Goal: Use online tool/utility: Utilize a website feature to perform a specific function

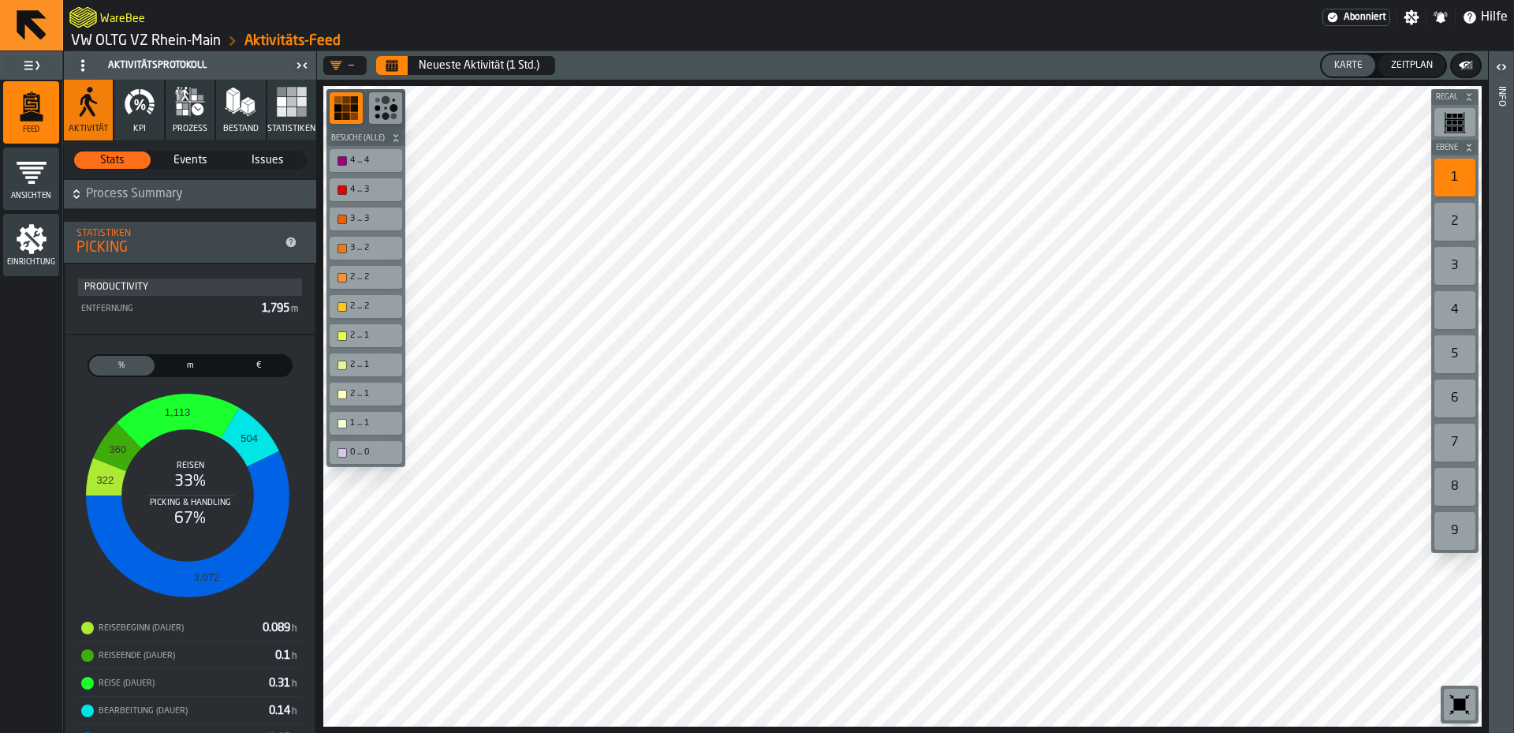
click at [125, 17] on h2 "WareBee" at bounding box center [122, 17] width 45 height 16
click at [120, 19] on h2 "WareBee" at bounding box center [122, 17] width 45 height 16
click at [120, 38] on link "VW OLTG VZ Rhein-Main" at bounding box center [146, 40] width 150 height 17
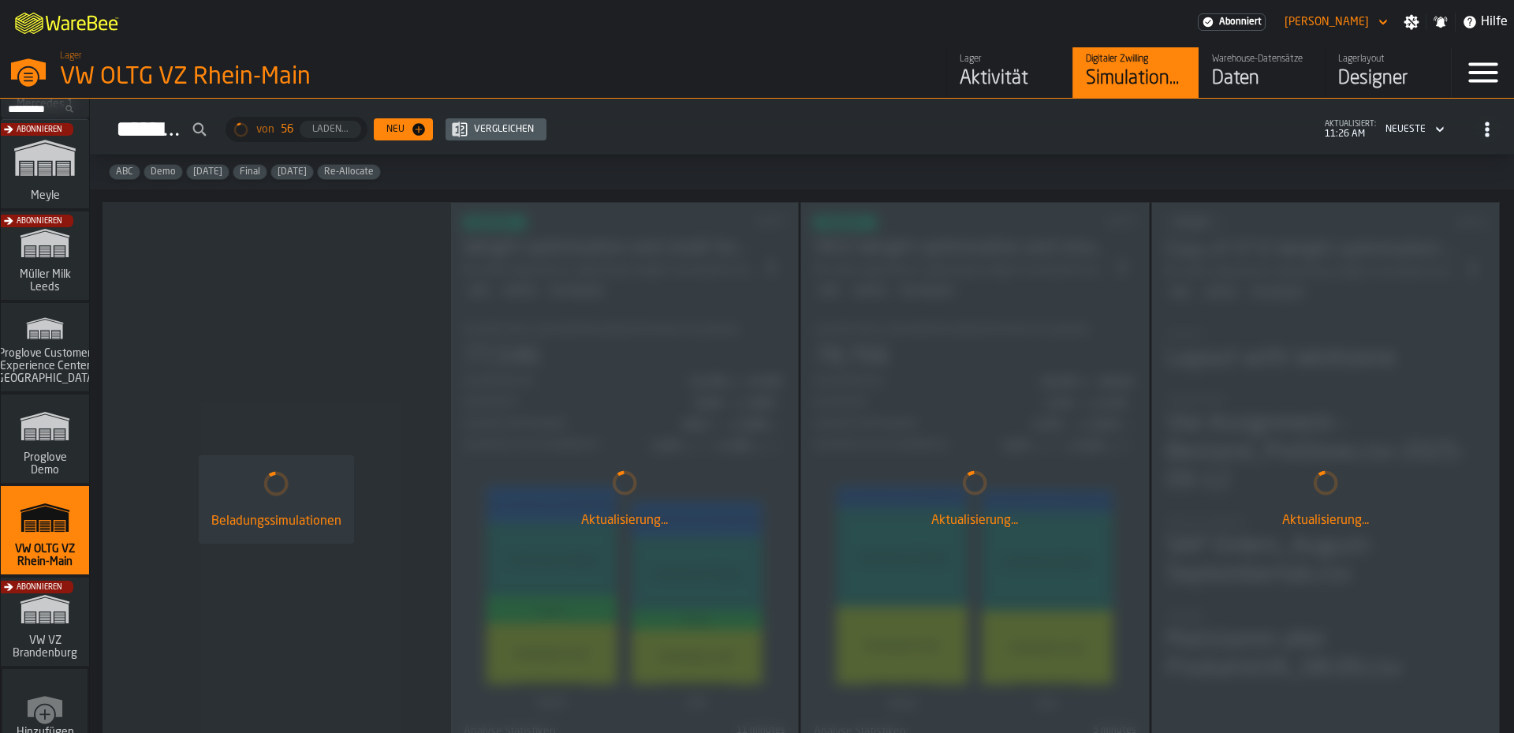
scroll to position [672, 0]
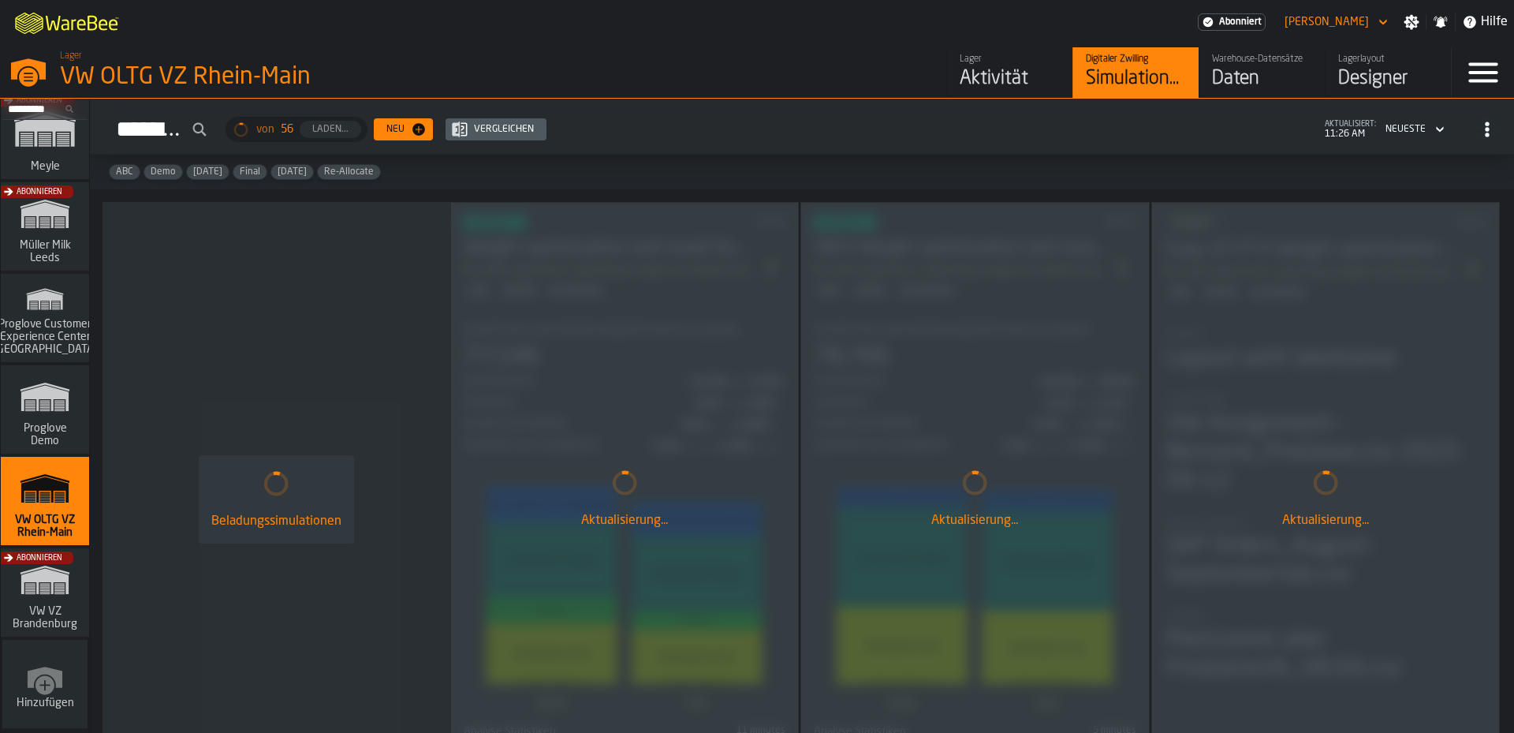
click at [51, 585] on div "Abonnieren" at bounding box center [42, 596] width 88 height 91
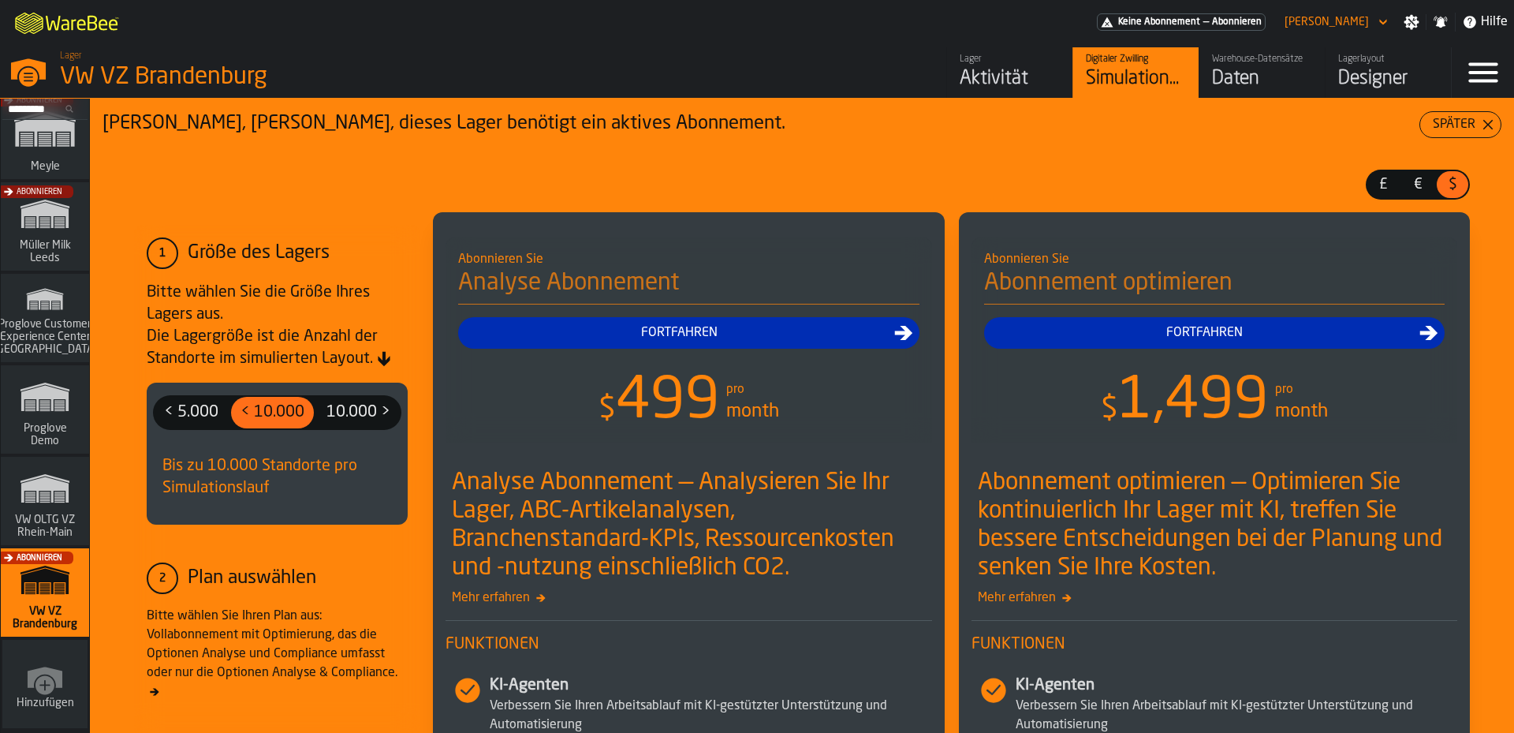
click at [1259, 73] on div "Daten" at bounding box center [1262, 78] width 100 height 25
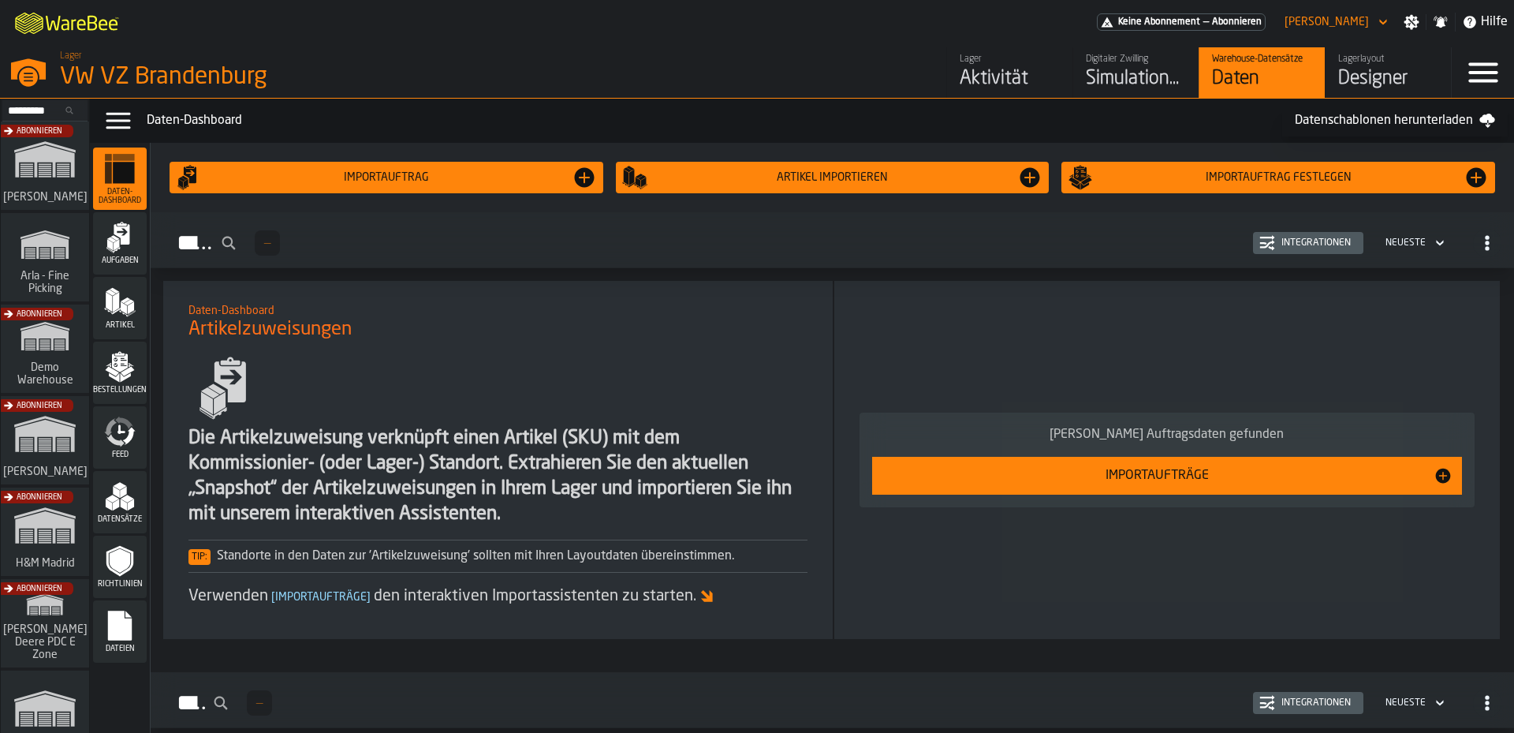
click at [1361, 88] on div "Designer" at bounding box center [1388, 78] width 100 height 25
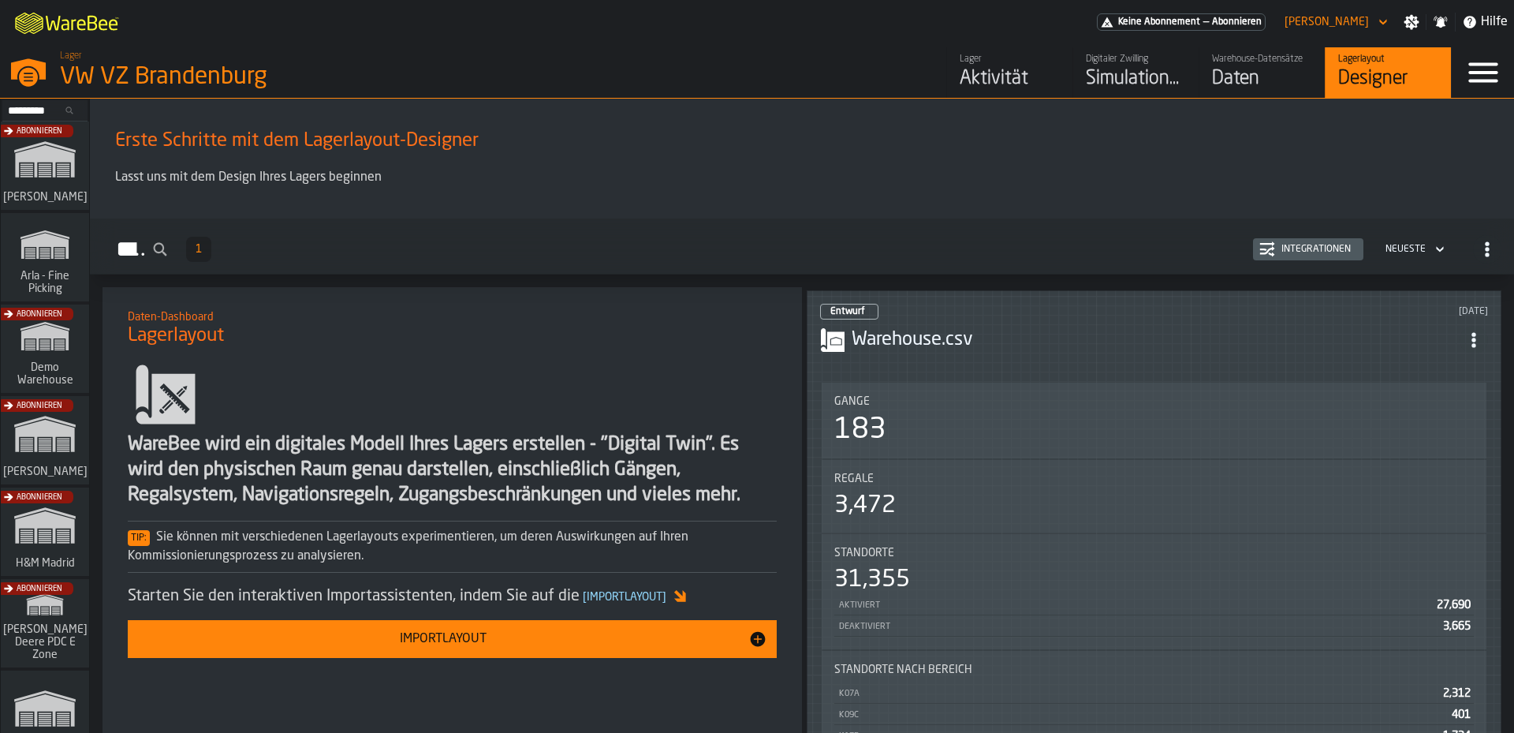
click at [868, 442] on div "183" at bounding box center [860, 430] width 52 height 32
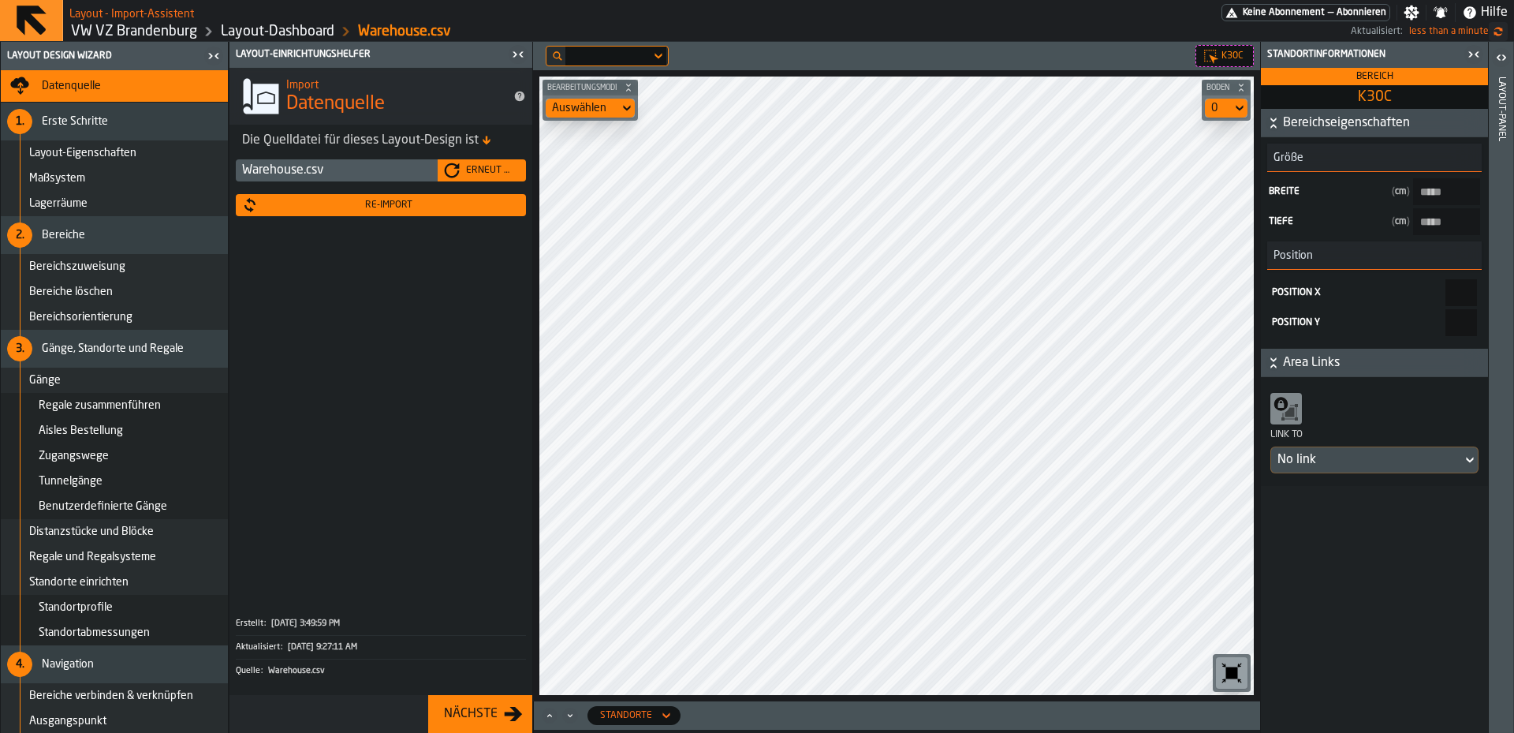
type input "******"
click at [815, 698] on div "Bearbeitungsmodi Auswählen Boden 0" at bounding box center [896, 385] width 727 height 631
type input "*****"
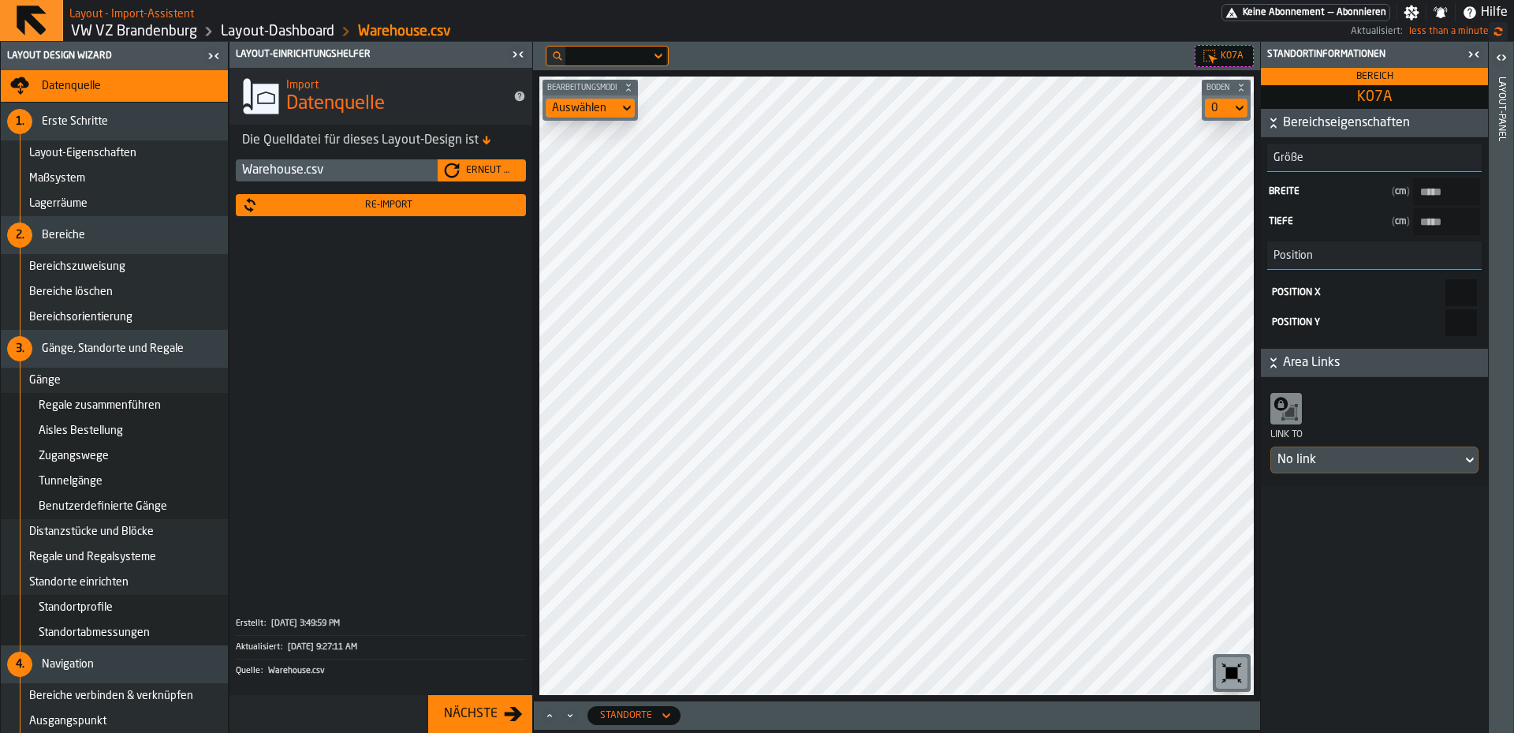
type input "*****"
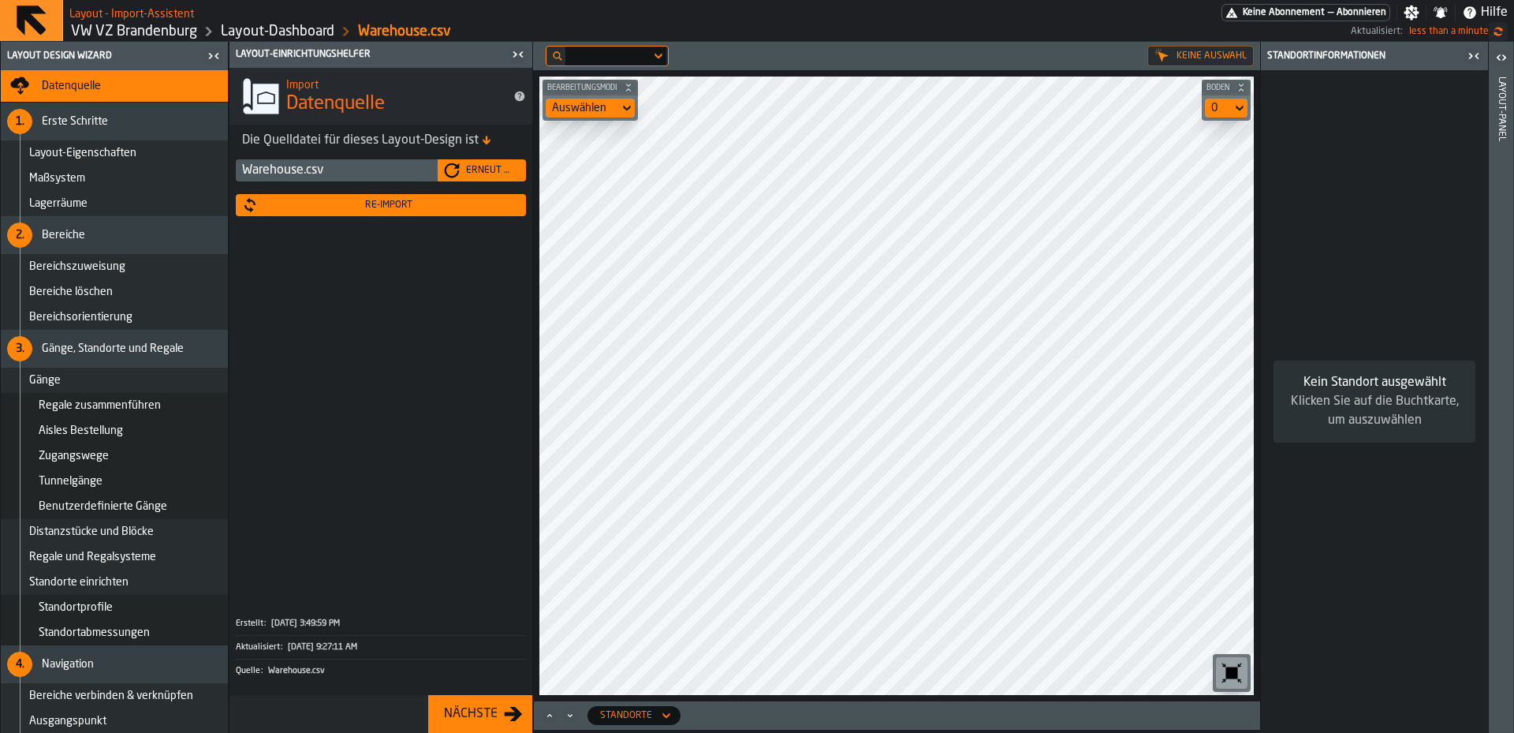
click at [614, 732] on html "Layout - Import-Assistent Keine Abonnement — Abonnieren Einstellungen Benachric…" at bounding box center [757, 366] width 1514 height 733
click at [762, 709] on div "Keine Auswahl Bearbeitungsmodi Auswählen Boden 0 Standorte" at bounding box center [896, 387] width 727 height 691
click at [1241, 106] on icon at bounding box center [1240, 108] width 16 height 19
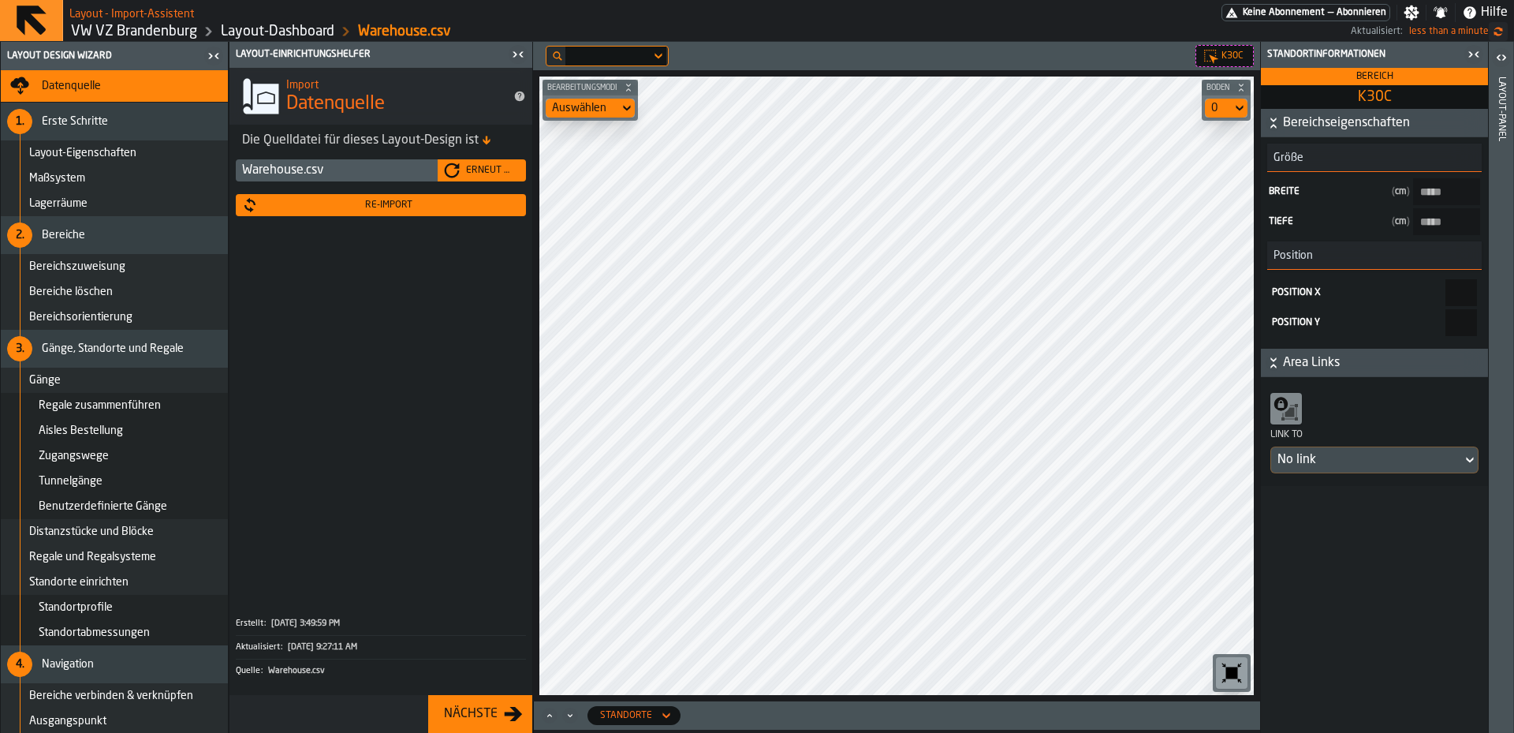
type input "******"
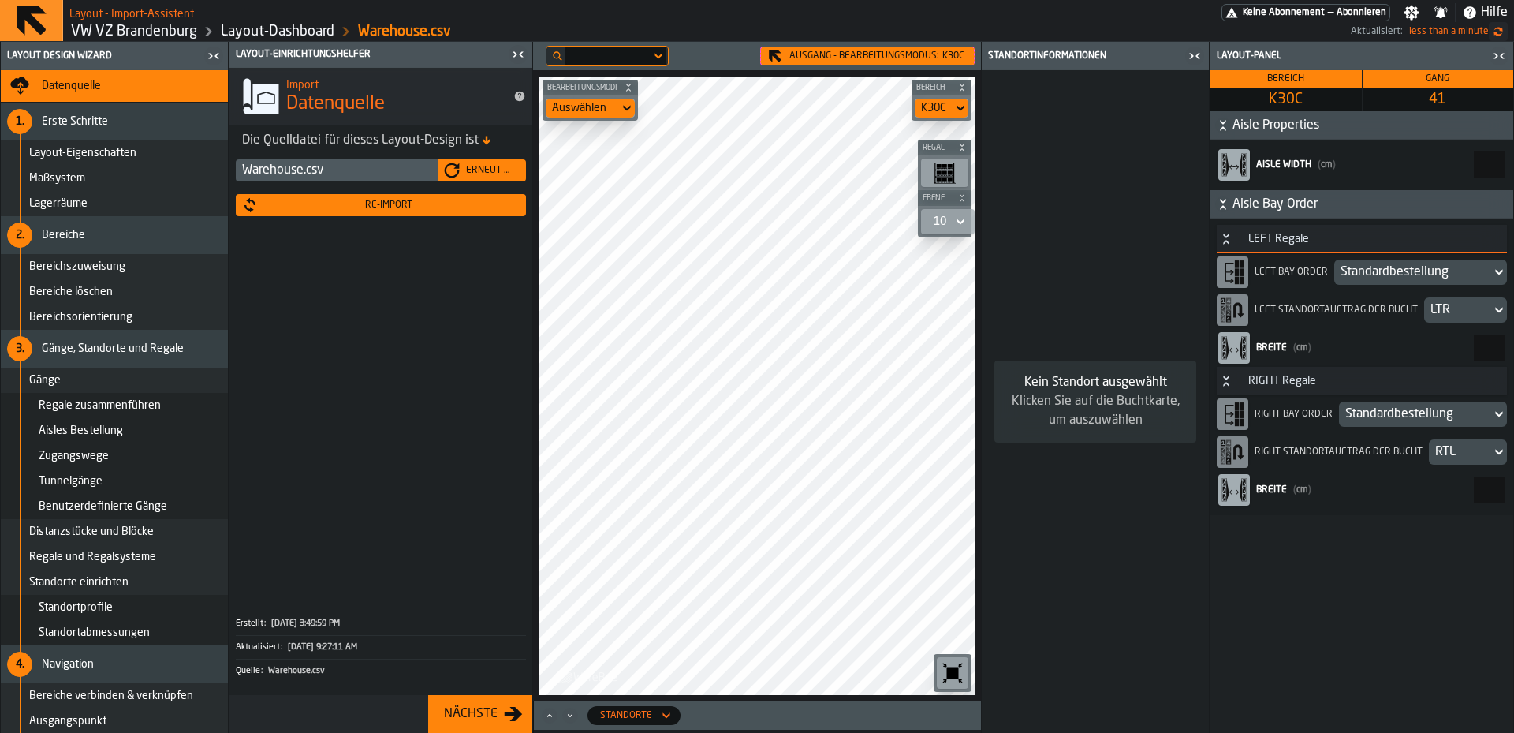
click at [1197, 59] on icon "button-toggle-Schließe mich" at bounding box center [1194, 56] width 19 height 19
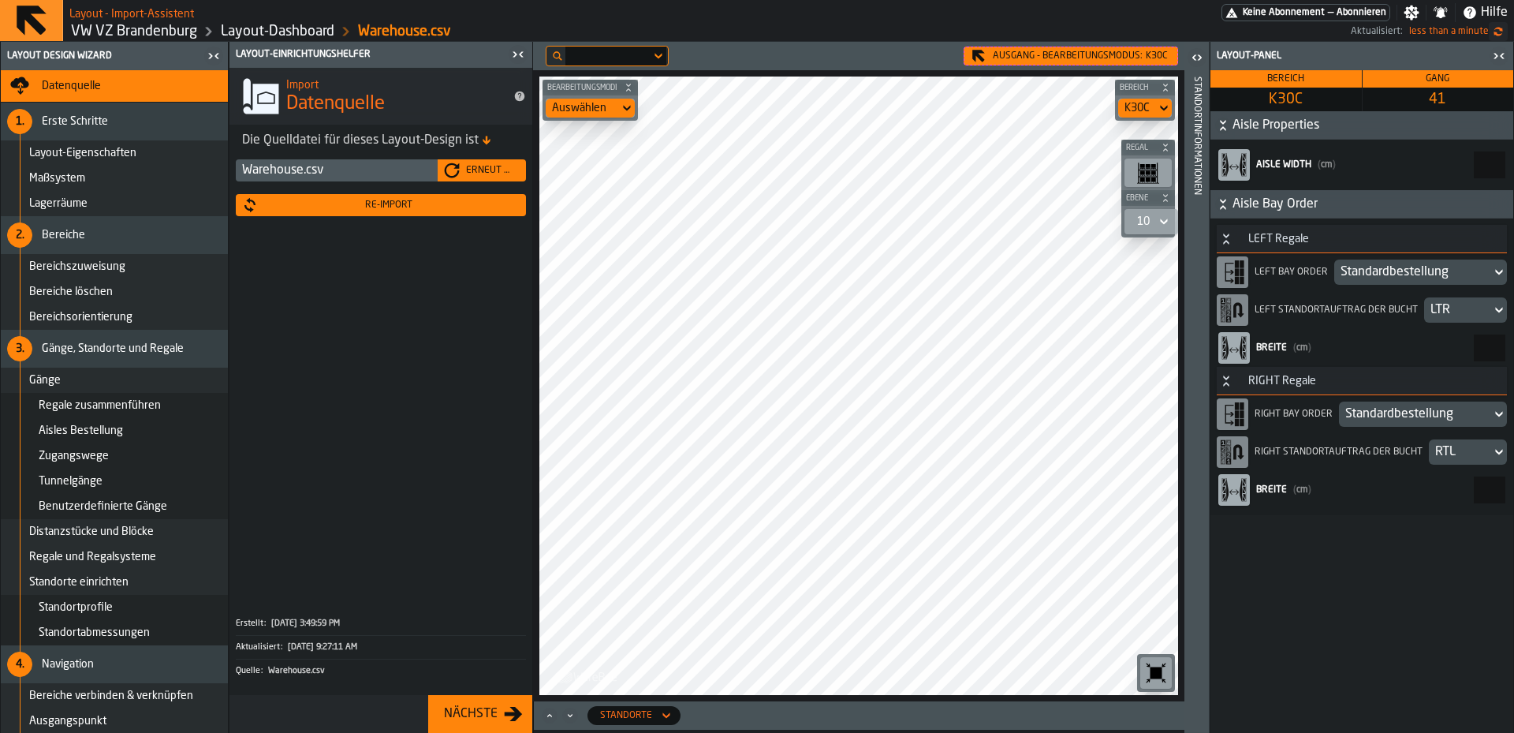
click at [1501, 59] on icon "button-toggle-Schließe mich" at bounding box center [1499, 56] width 19 height 19
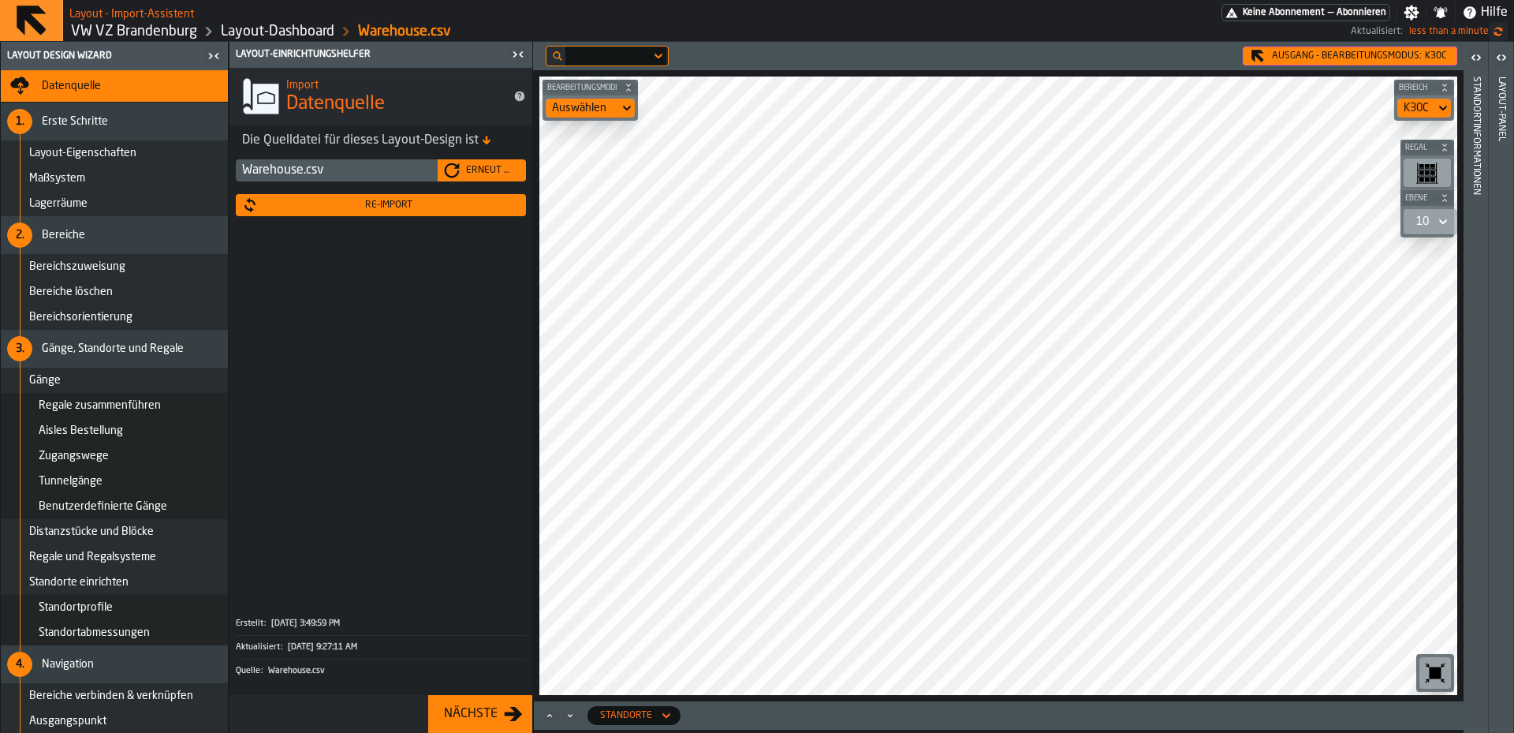
click at [866, 30] on main "Layout - Import-Assistent Keine Abonnement — Abonnieren Einstellungen Benachric…" at bounding box center [757, 366] width 1514 height 733
click at [1450, 178] on div "button-toolbar-undefined" at bounding box center [1427, 173] width 47 height 28
click at [1498, 51] on icon "button-toggle-Öffnen" at bounding box center [1501, 57] width 19 height 19
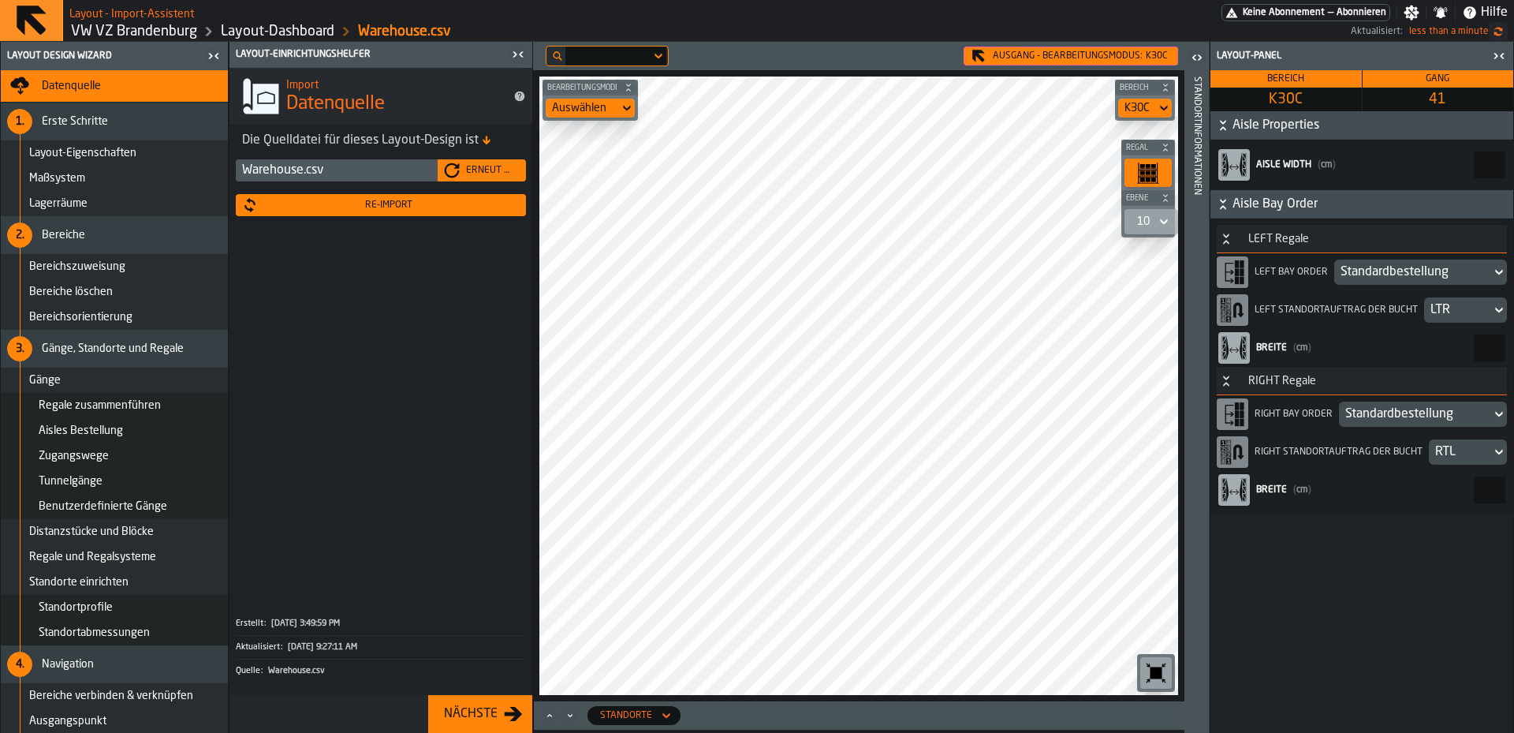
click at [1498, 51] on icon "button-toggle-Schließe mich" at bounding box center [1499, 56] width 19 height 19
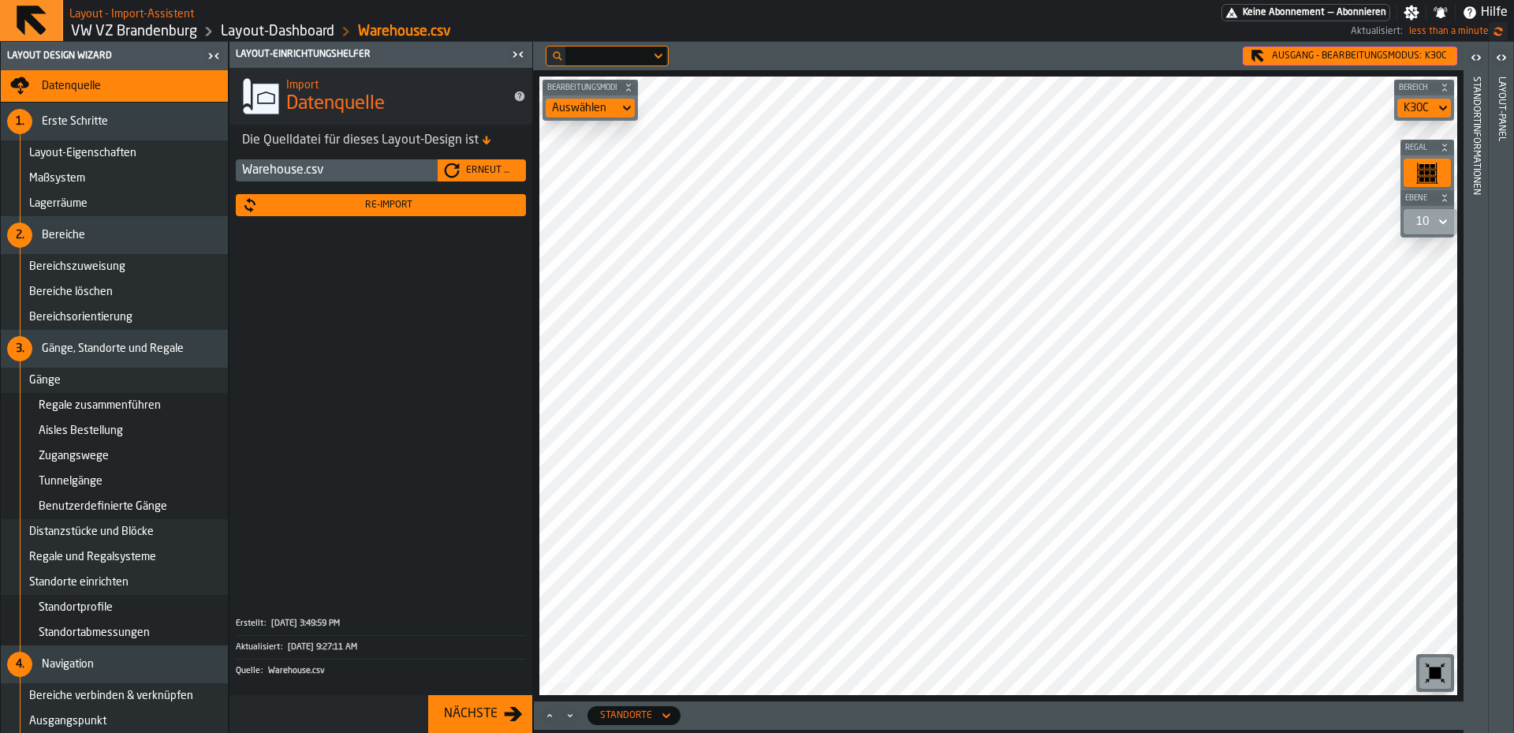
click at [1477, 60] on icon "button-toggle-Öffnen" at bounding box center [1478, 57] width 4 height 6
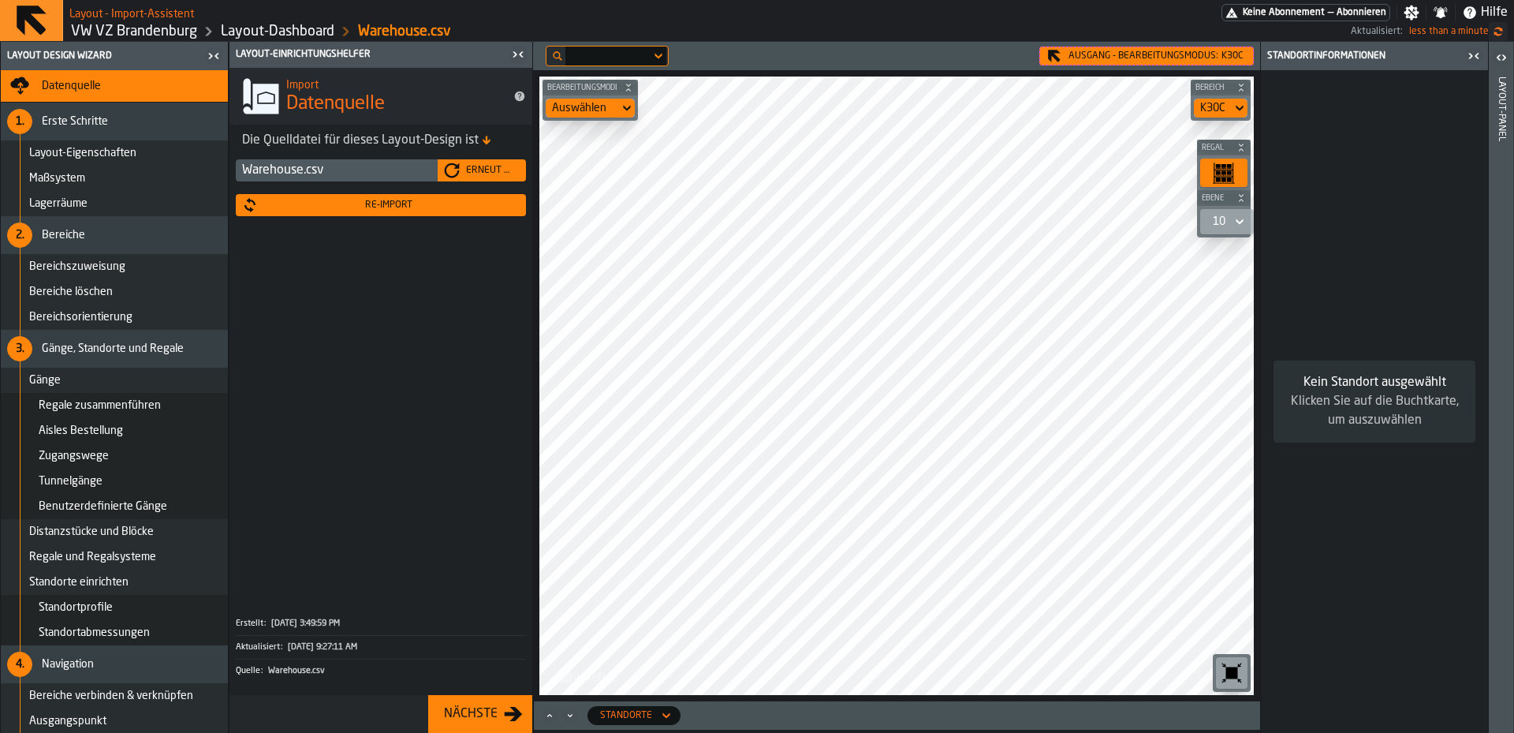
click at [1477, 60] on icon "button-toggle-Schließe mich" at bounding box center [1474, 56] width 19 height 19
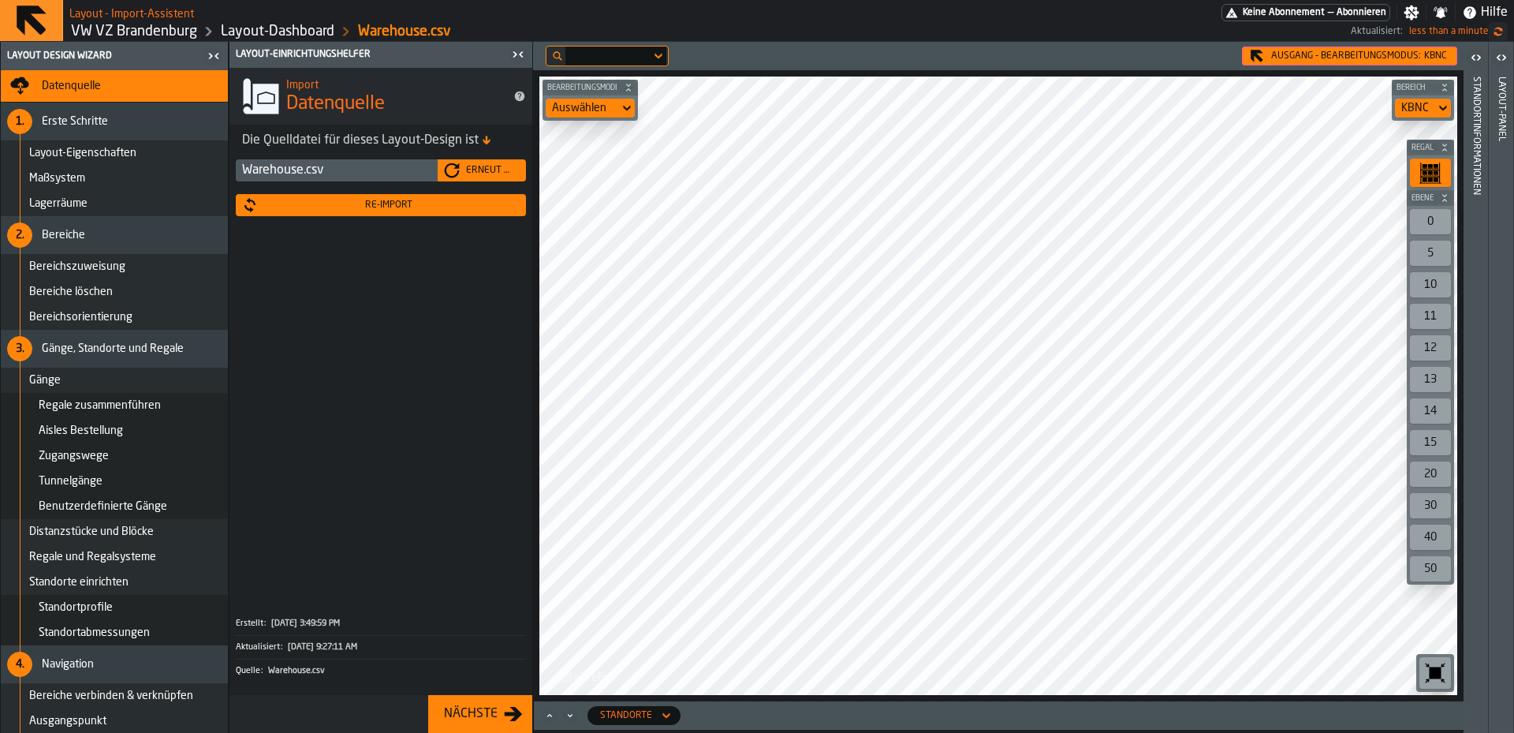
click at [0, 0] on icon at bounding box center [0, 0] width 0 height 0
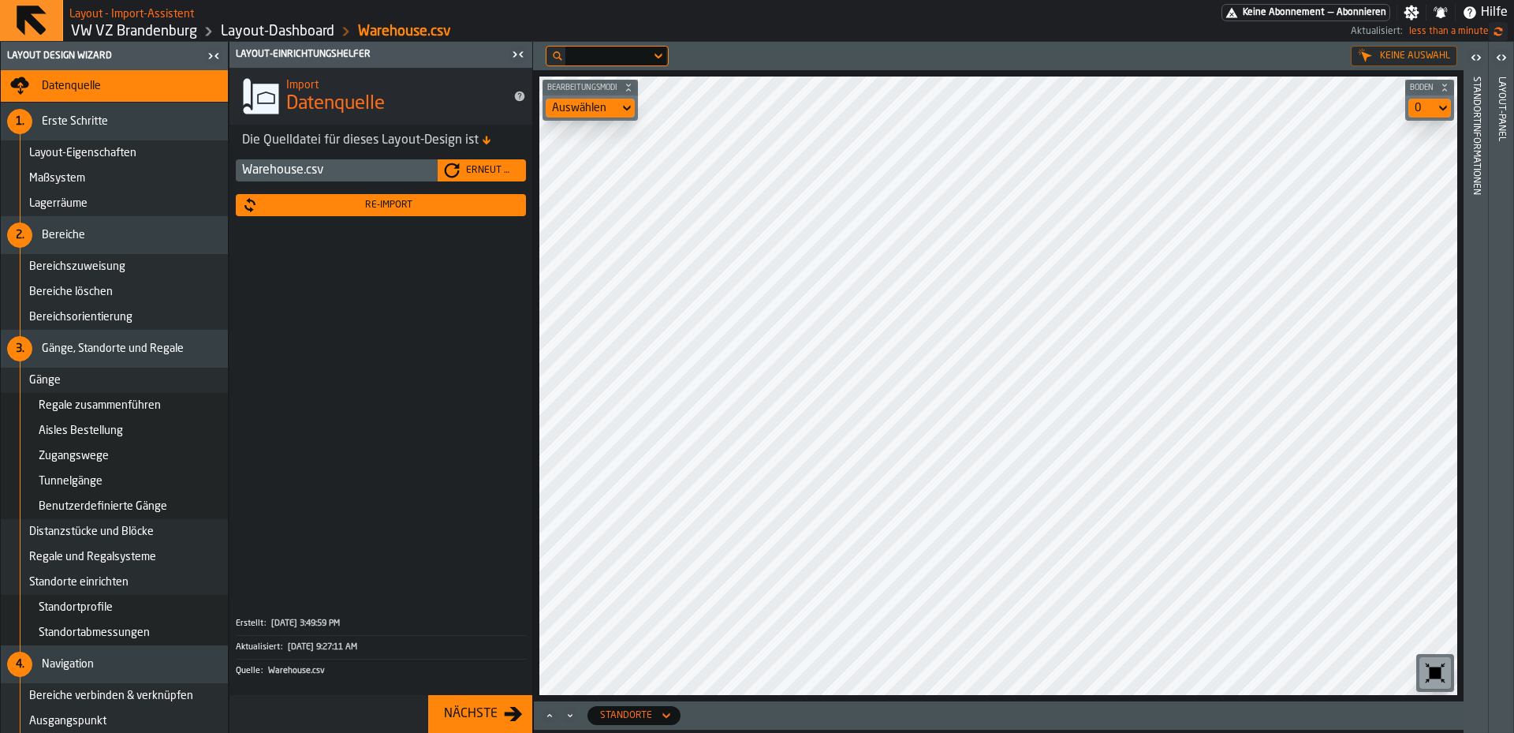
click at [1382, 57] on div "Keine Auswahl" at bounding box center [1404, 56] width 106 height 21
click at [769, 0] on html "Layout - Import-Assistent Keine Abonnement — Abonnieren Einstellungen Benachric…" at bounding box center [757, 366] width 1514 height 733
click at [624, 114] on icon at bounding box center [627, 108] width 16 height 19
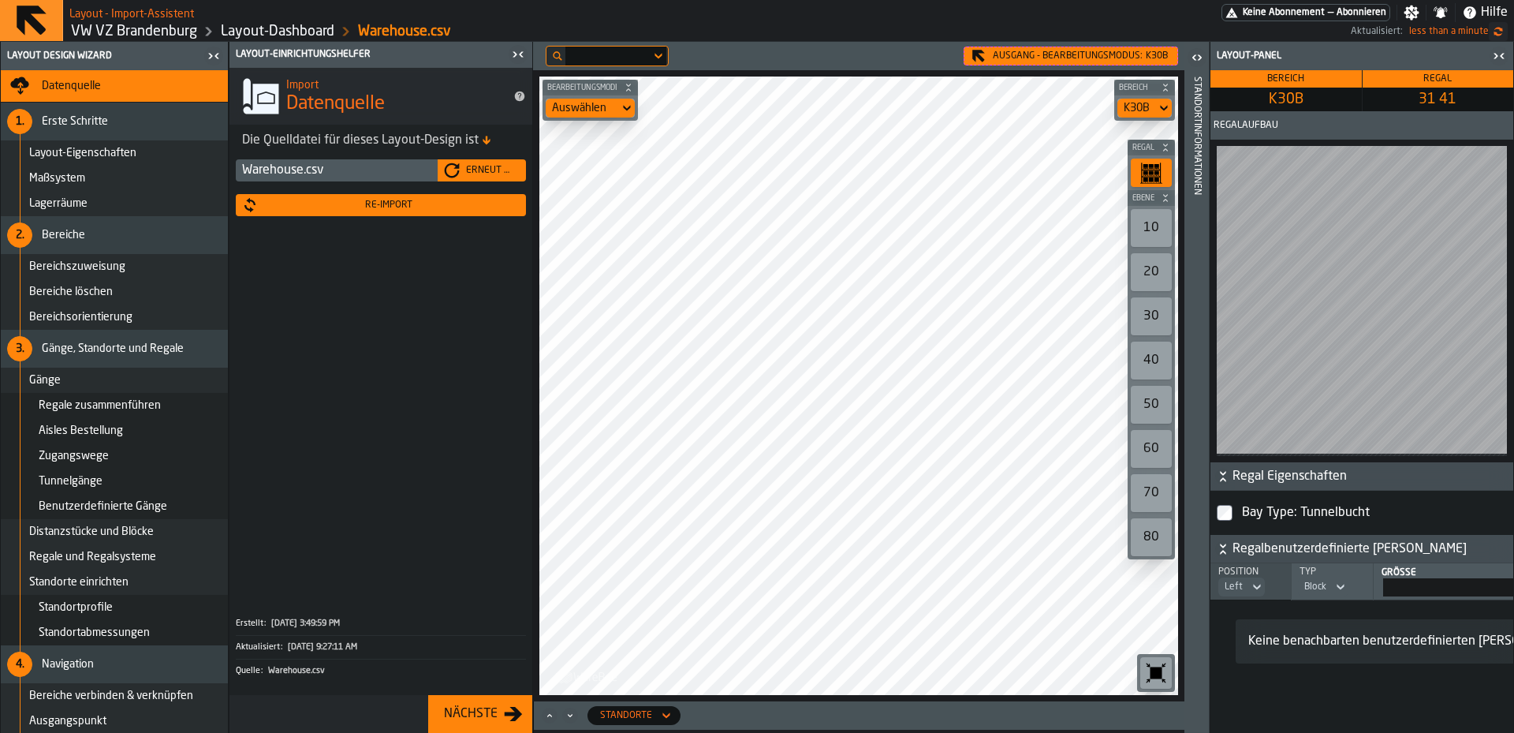
click at [1021, 58] on div "Ausgang - Bearbeitungsmodus: K30B" at bounding box center [1071, 56] width 215 height 19
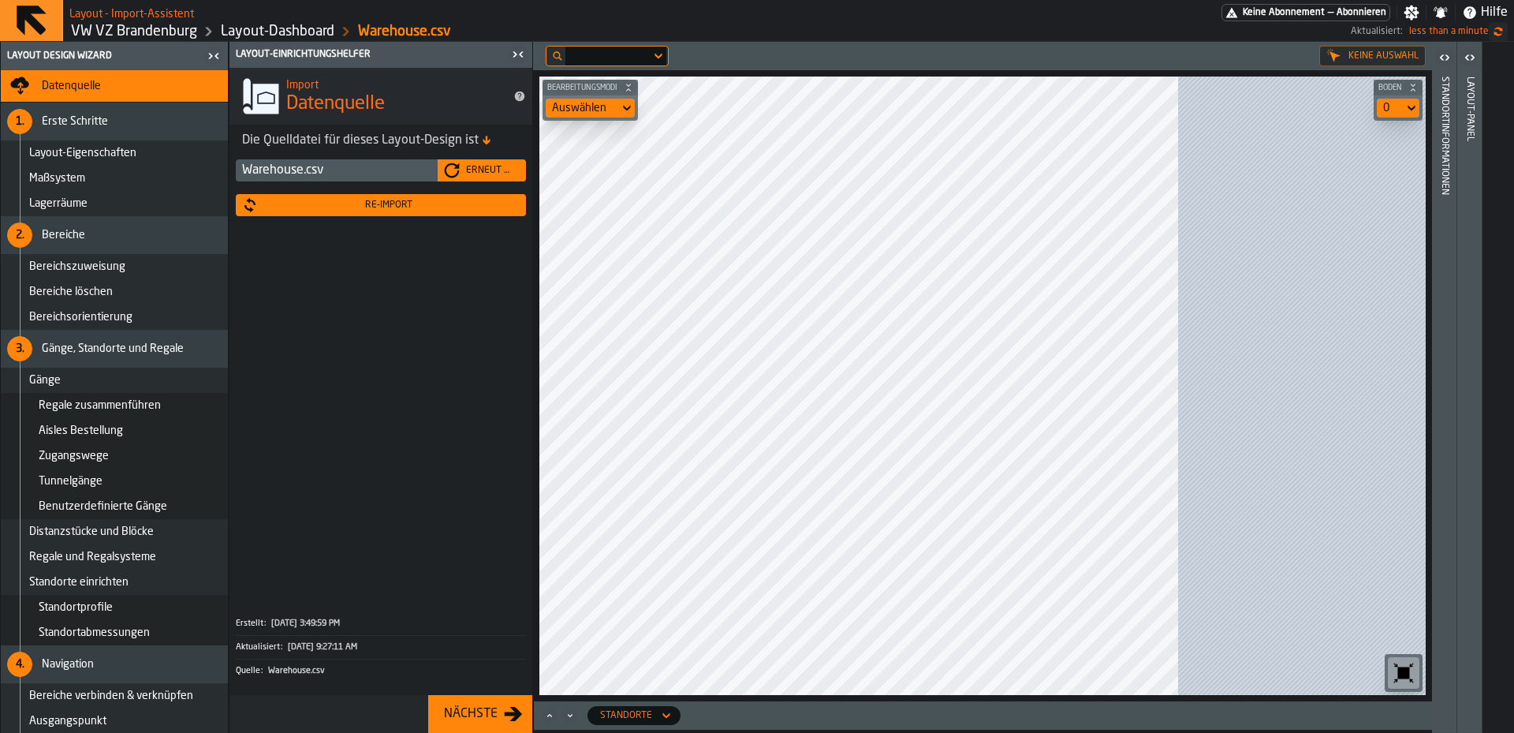
click at [977, 57] on div at bounding box center [931, 56] width 771 height 21
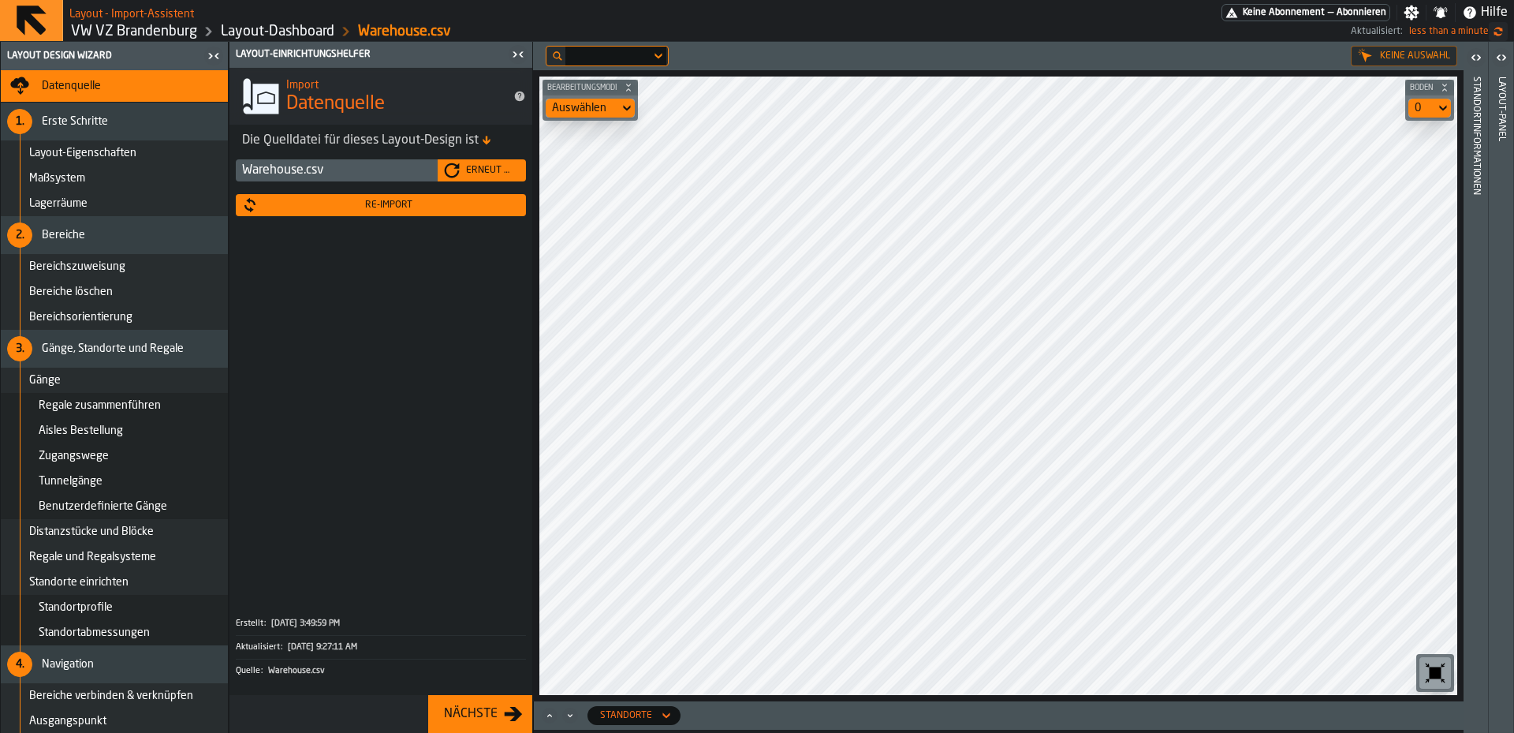
click at [1266, 732] on html "Layout - Import-Assistent Keine Abonnement — Abonnieren Einstellungen Benachric…" at bounding box center [757, 366] width 1514 height 733
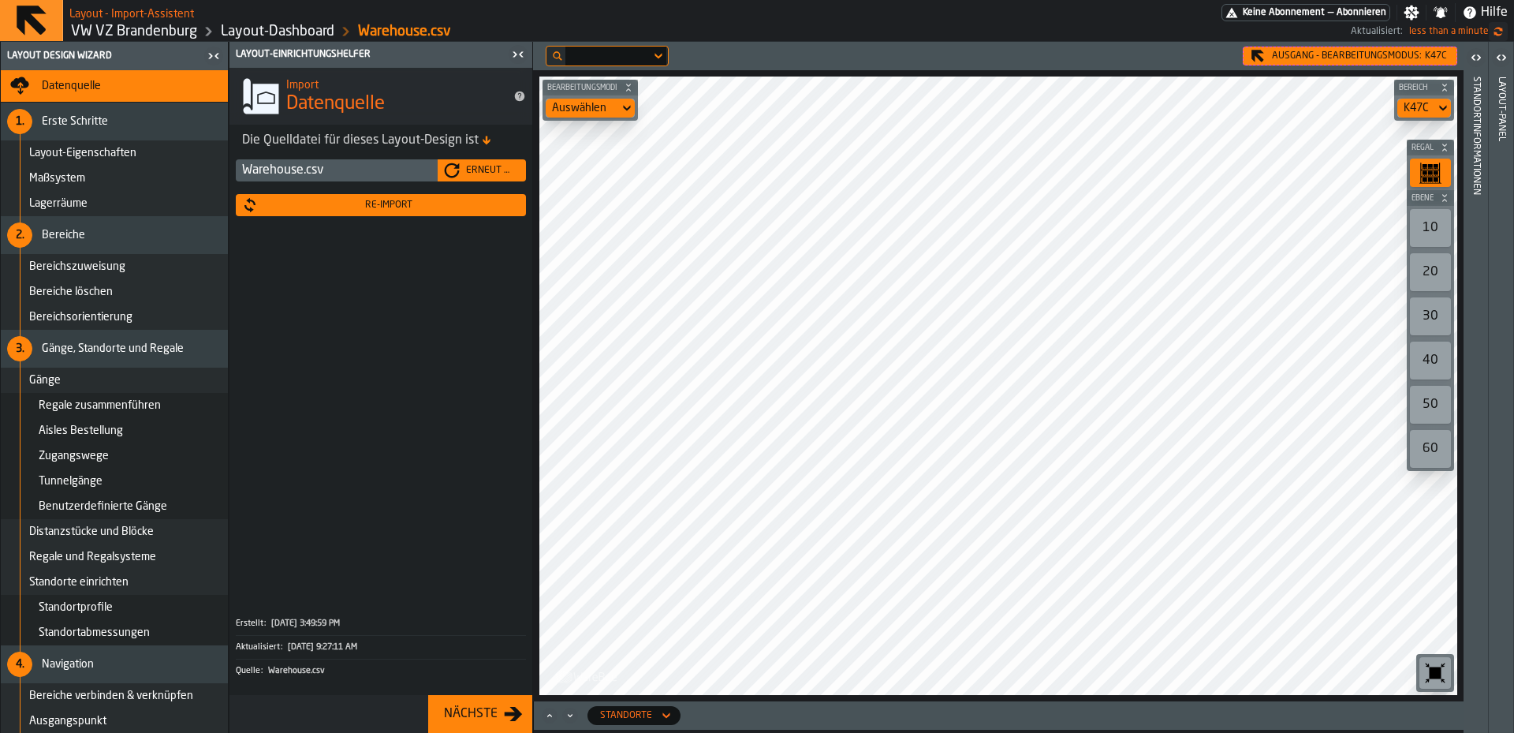
click at [1436, 222] on div "10" at bounding box center [1430, 228] width 41 height 38
click at [1436, 264] on div "20" at bounding box center [1430, 272] width 41 height 38
click at [1429, 222] on div "10" at bounding box center [1430, 228] width 41 height 38
click at [1440, 266] on div "20" at bounding box center [1430, 272] width 41 height 38
click at [1435, 300] on div "30" at bounding box center [1430, 316] width 41 height 38
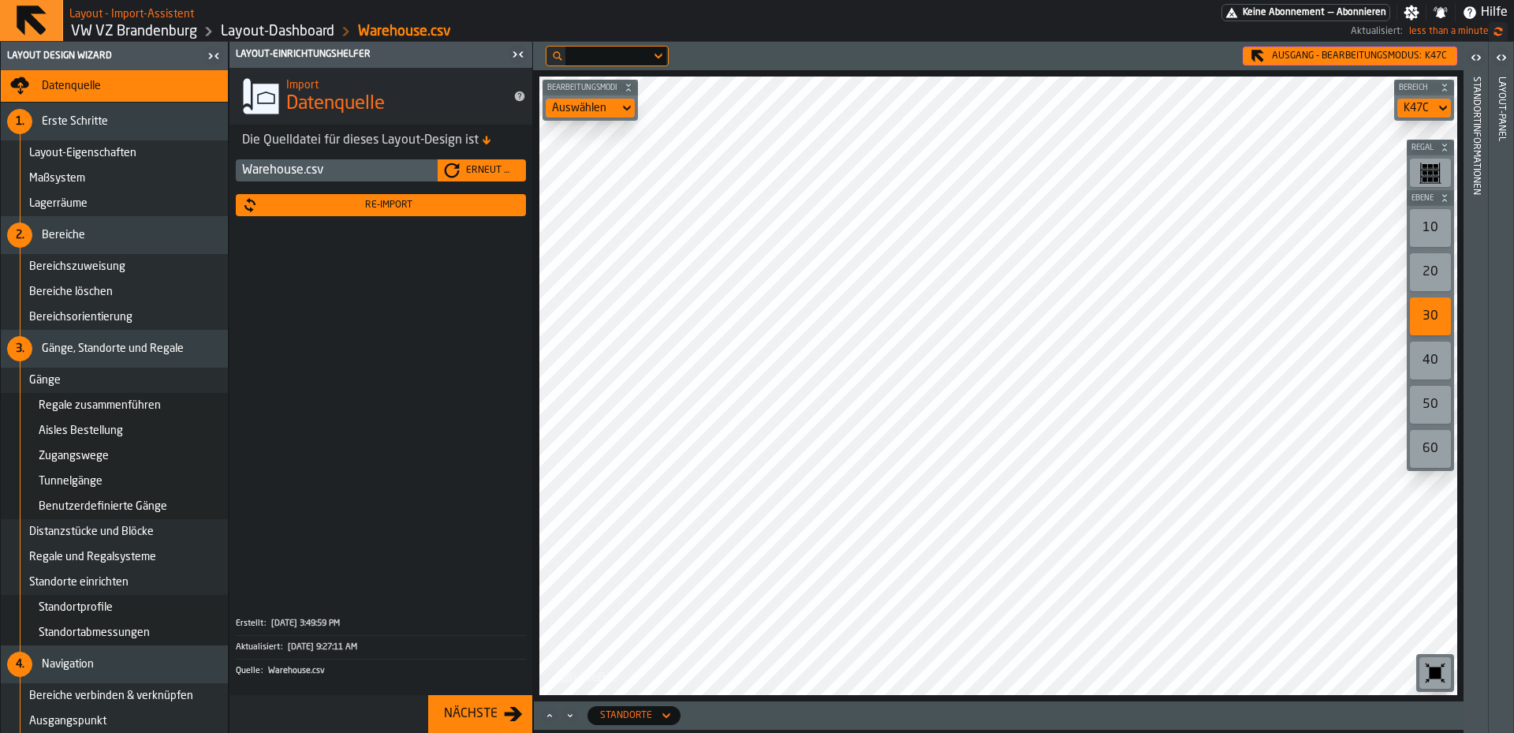
click at [1441, 361] on div "40" at bounding box center [1430, 360] width 41 height 38
click at [1436, 394] on div "50" at bounding box center [1430, 405] width 41 height 38
click at [1439, 441] on div "60" at bounding box center [1430, 449] width 41 height 38
click at [1424, 222] on div "10" at bounding box center [1430, 228] width 41 height 38
click at [1450, 229] on div "10" at bounding box center [1430, 228] width 41 height 38
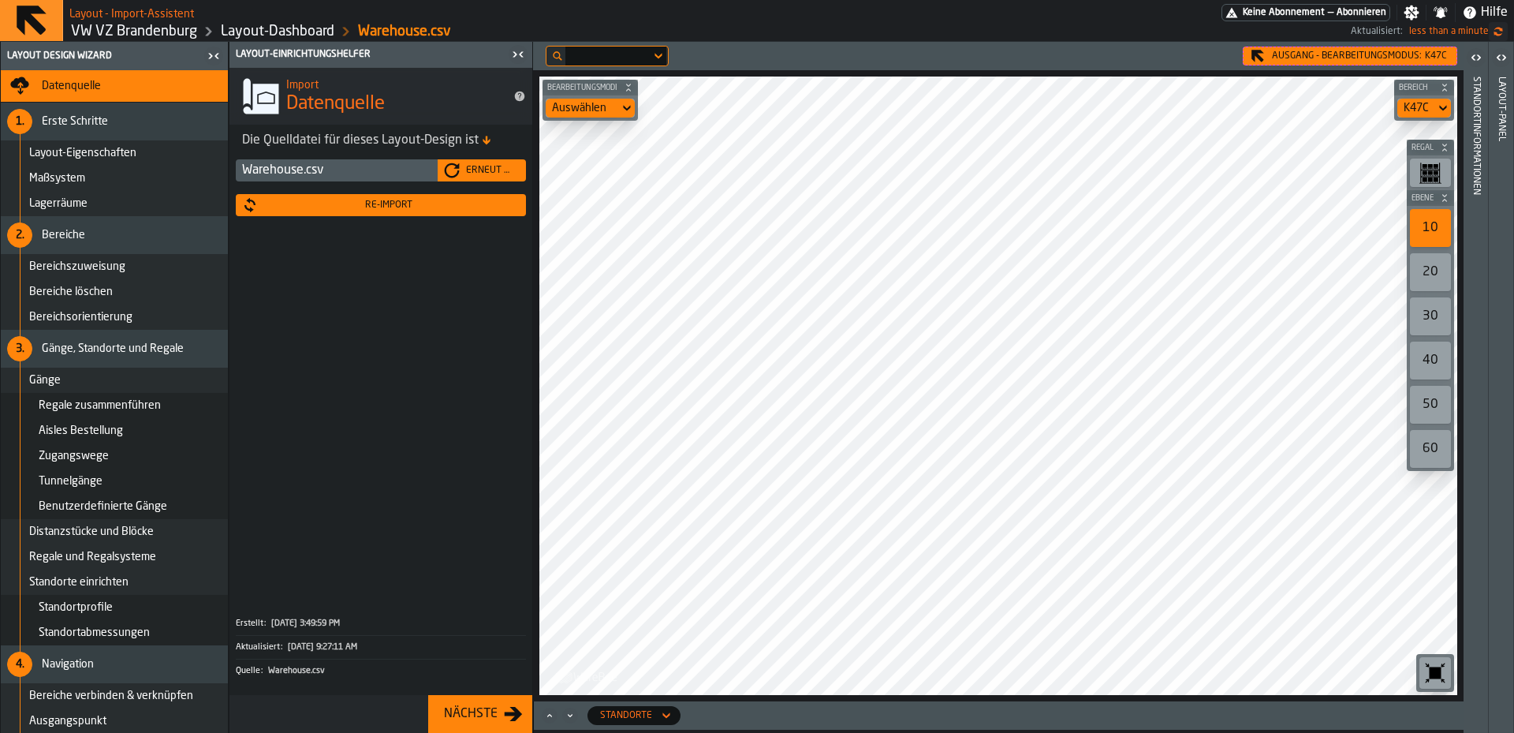
click at [1432, 262] on div "20" at bounding box center [1430, 272] width 41 height 38
click at [1432, 316] on div "30" at bounding box center [1430, 316] width 41 height 38
click at [1428, 173] on rect "button-toolbar-undefined" at bounding box center [1430, 173] width 5 height 4
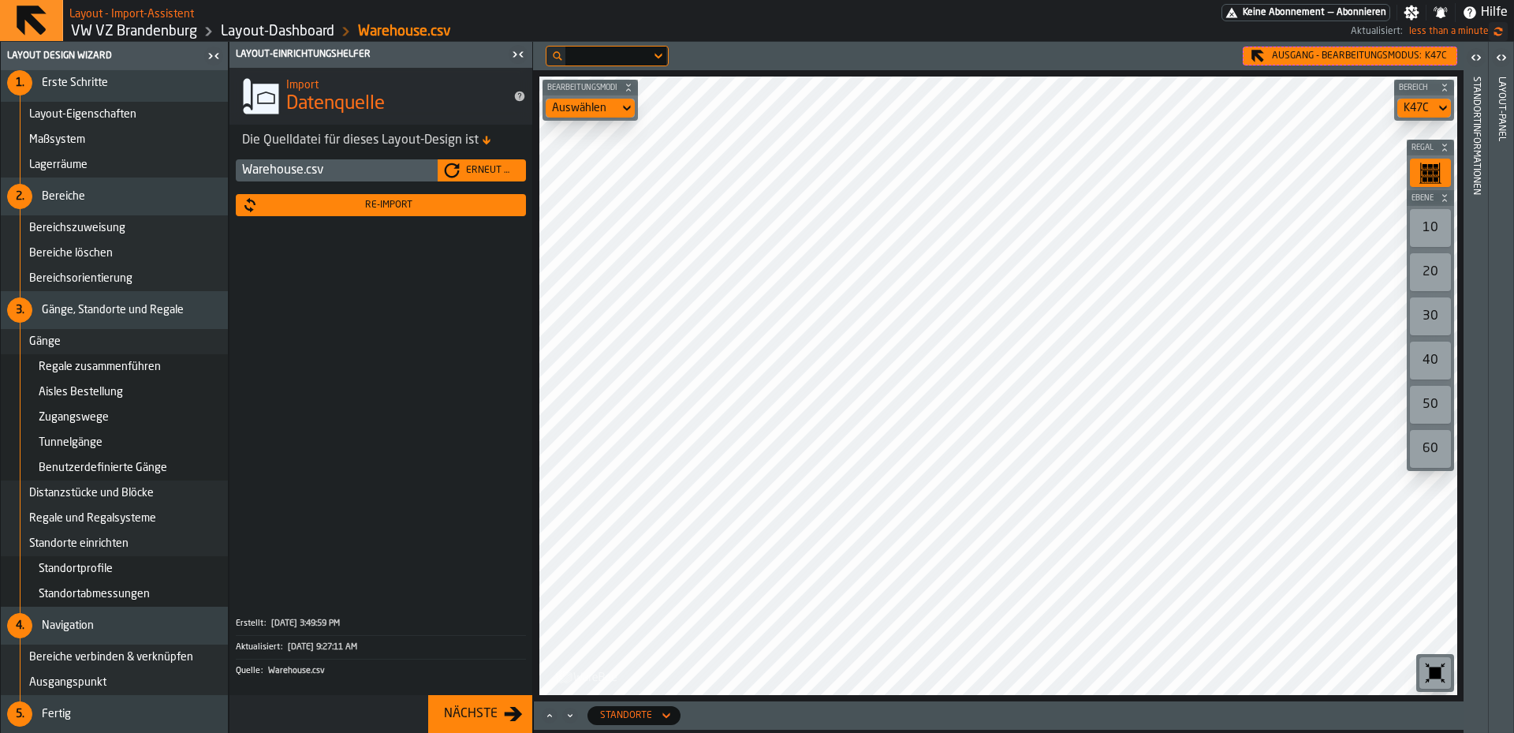
click at [1442, 227] on div "10" at bounding box center [1430, 228] width 41 height 38
click at [1416, 271] on div "20" at bounding box center [1430, 272] width 41 height 38
click at [1432, 317] on div "30" at bounding box center [1430, 316] width 41 height 38
click at [1435, 346] on div "40" at bounding box center [1430, 360] width 41 height 38
click at [1434, 412] on div "50" at bounding box center [1430, 405] width 41 height 38
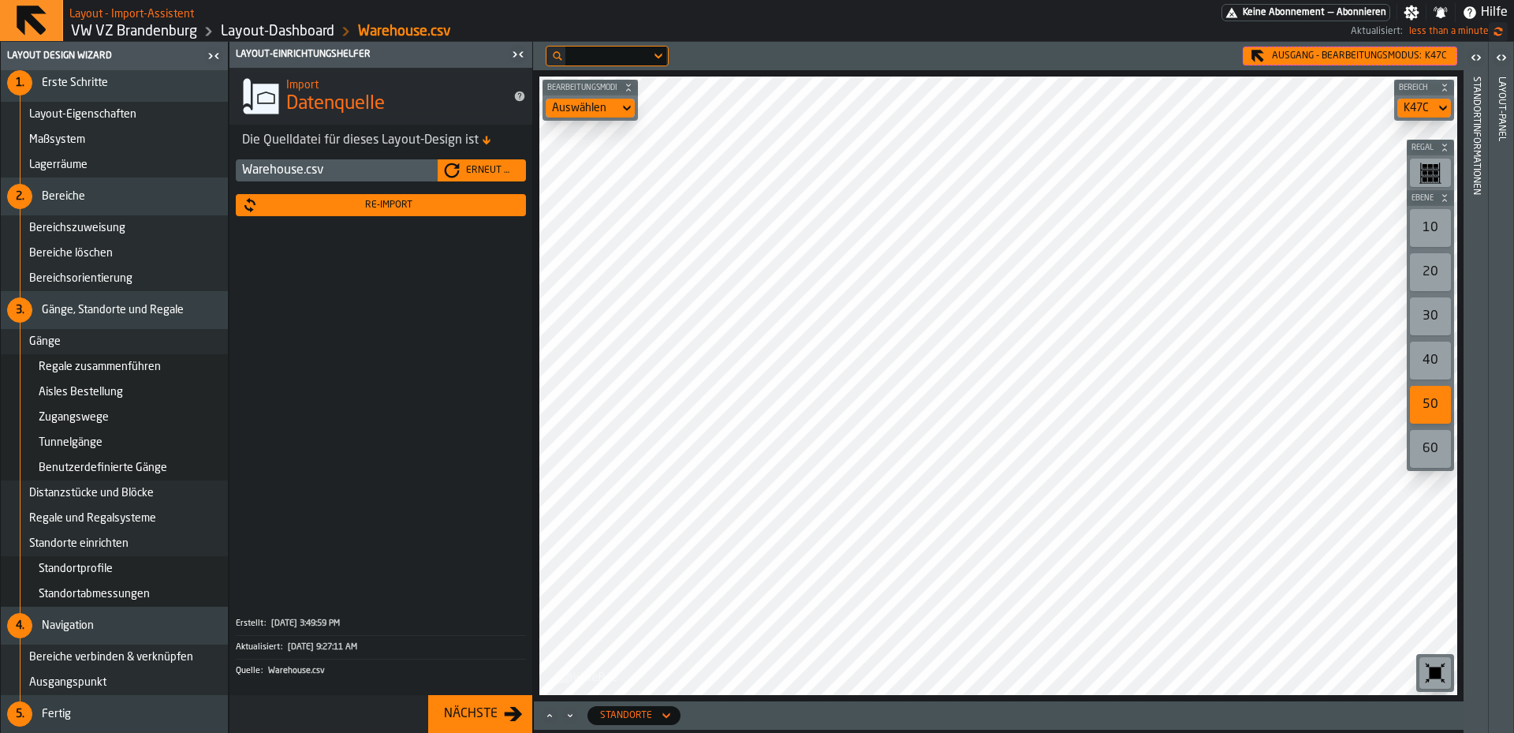
click at [1420, 233] on div "10" at bounding box center [1430, 228] width 41 height 38
click at [1435, 266] on div "20" at bounding box center [1430, 272] width 41 height 38
click at [1433, 353] on div "40" at bounding box center [1430, 360] width 41 height 38
click at [1441, 395] on div "50" at bounding box center [1430, 405] width 41 height 38
click at [1428, 349] on div "40" at bounding box center [1430, 360] width 41 height 38
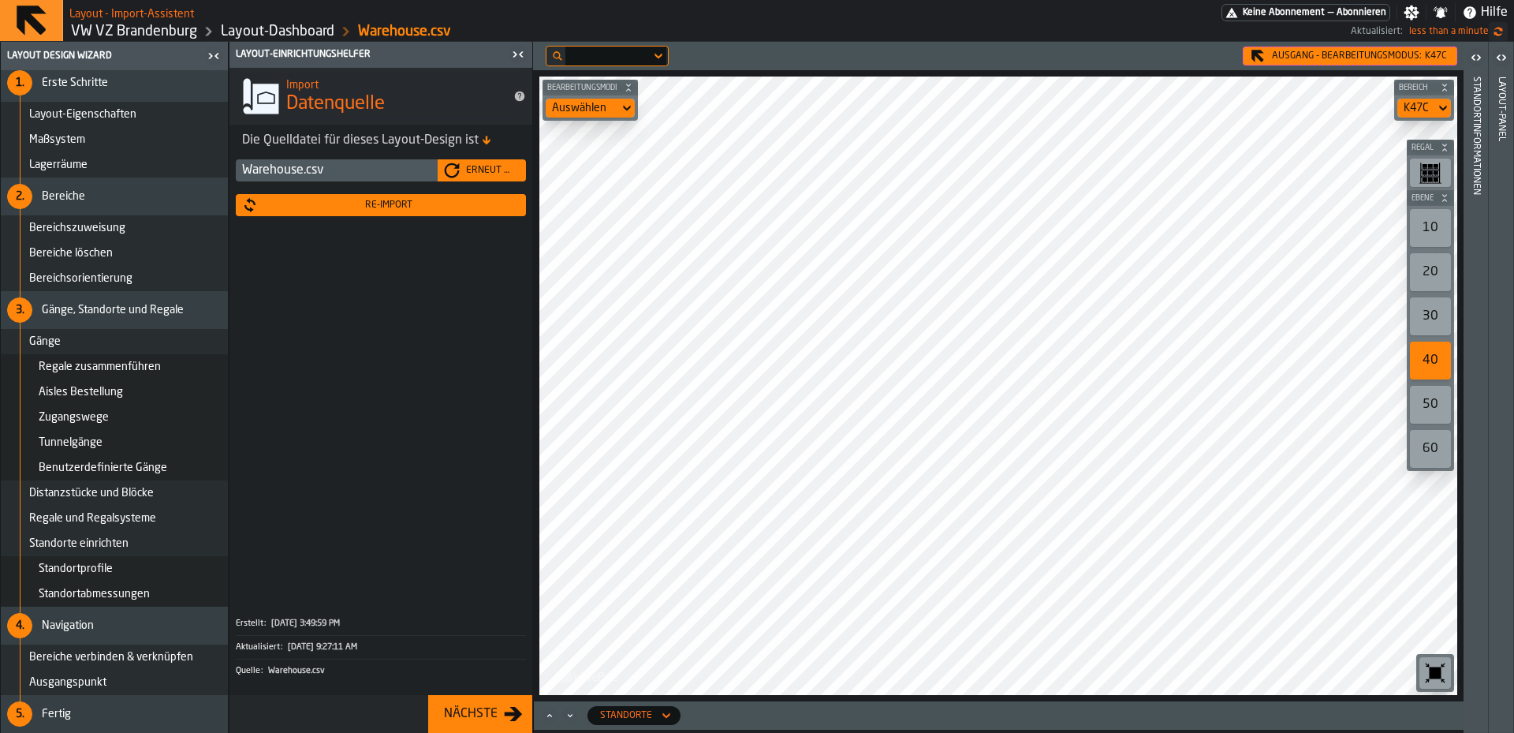
click at [1413, 405] on div "50" at bounding box center [1430, 405] width 41 height 38
click at [1431, 351] on div "40" at bounding box center [1430, 360] width 41 height 38
click at [1435, 331] on div "30" at bounding box center [1430, 316] width 41 height 38
click at [1437, 259] on div "20" at bounding box center [1430, 272] width 41 height 38
click at [1439, 236] on div "10" at bounding box center [1430, 228] width 41 height 38
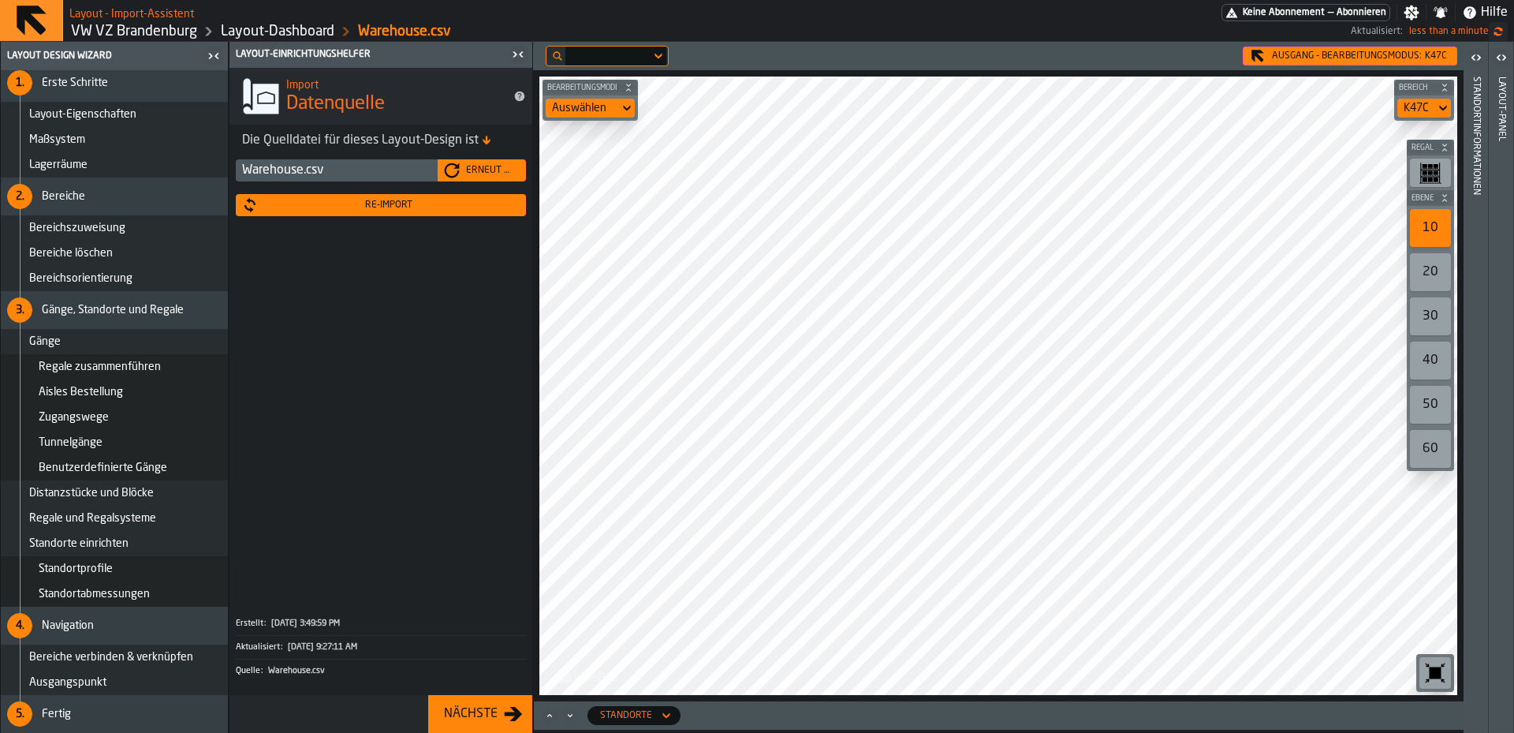
click at [1439, 262] on div "20" at bounding box center [1430, 272] width 41 height 38
click at [1447, 244] on div "10" at bounding box center [1430, 228] width 41 height 38
click at [1435, 433] on div "60" at bounding box center [1430, 449] width 41 height 38
click at [1447, 406] on div "50" at bounding box center [1430, 405] width 41 height 38
click at [1424, 451] on div "60" at bounding box center [1430, 449] width 41 height 38
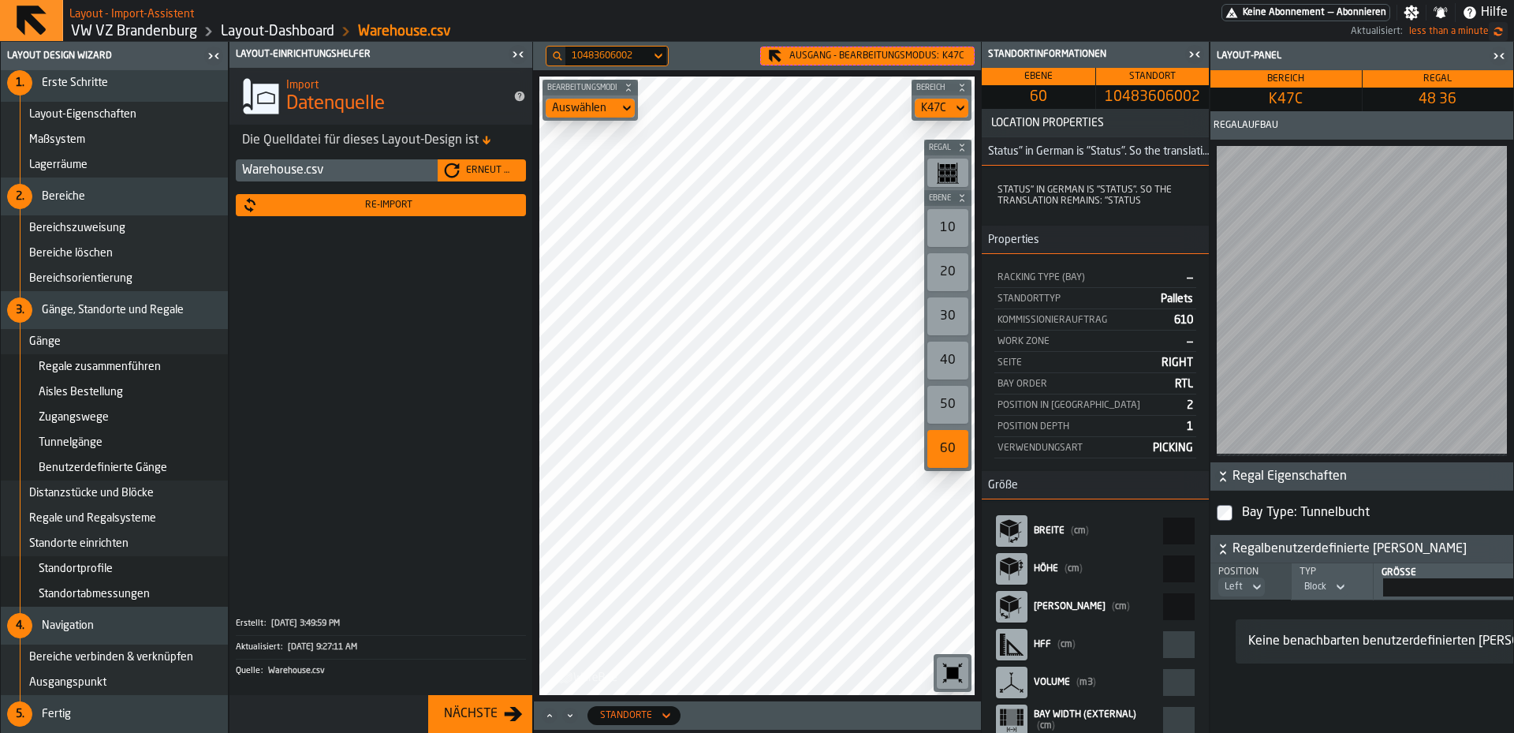
click at [1499, 50] on icon "button-toggle-Schließe mich" at bounding box center [1499, 56] width 19 height 19
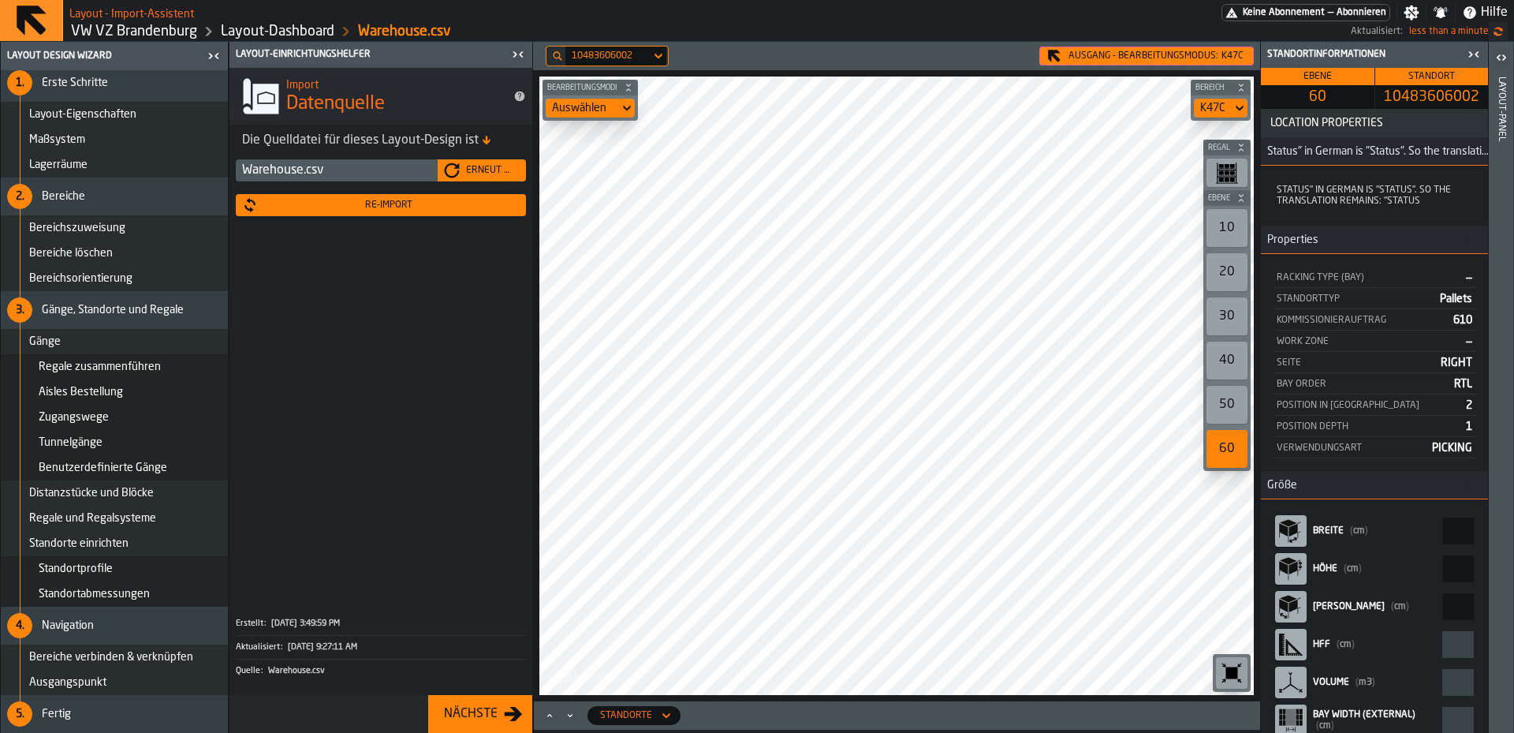
click at [1066, 52] on div "Ausgang - Bearbeitungsmodus: K47C" at bounding box center [1146, 56] width 215 height 19
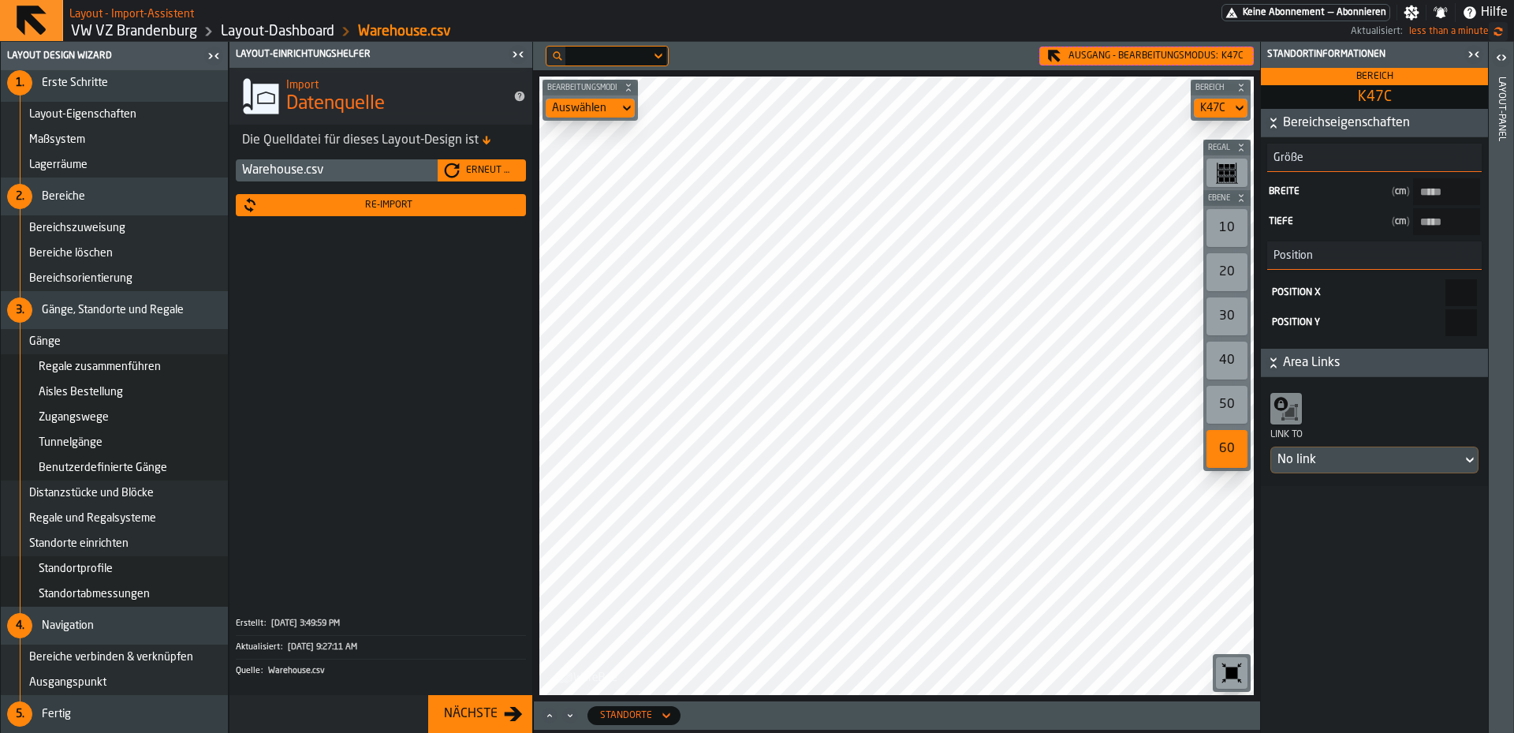
click at [899, 732] on html "Layout - Import-Assistent Keine Abonnement — Abonnieren Einstellungen Benachric…" at bounding box center [757, 366] width 1514 height 733
click at [1472, 49] on icon "button-toggle-Schließe mich" at bounding box center [1474, 54] width 19 height 19
